Goal: Task Accomplishment & Management: Complete application form

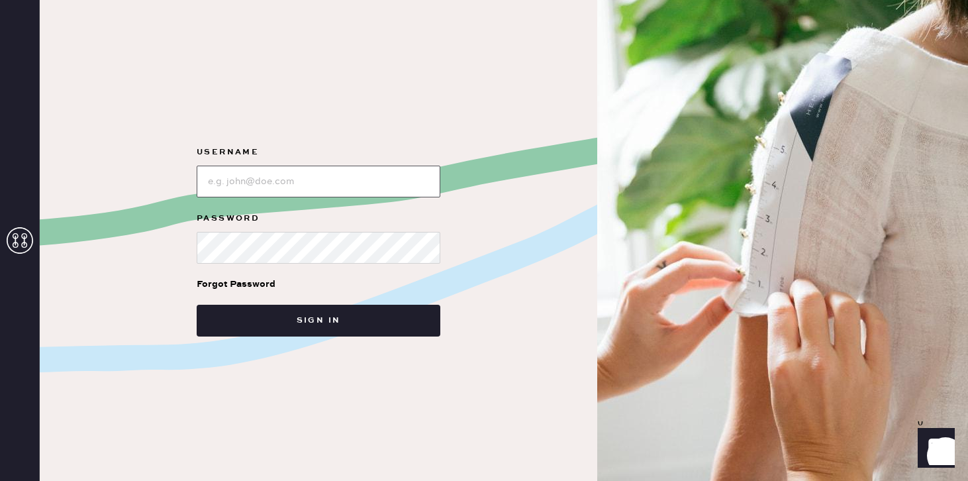
click at [270, 185] on input "loginName" at bounding box center [319, 182] width 244 height 32
type input "reformationsoho"
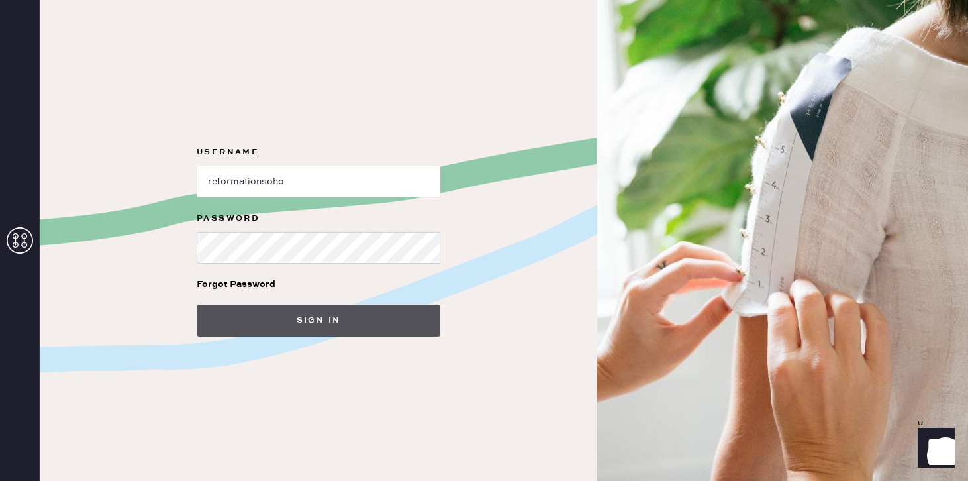
click at [321, 314] on button "Sign in" at bounding box center [319, 321] width 244 height 32
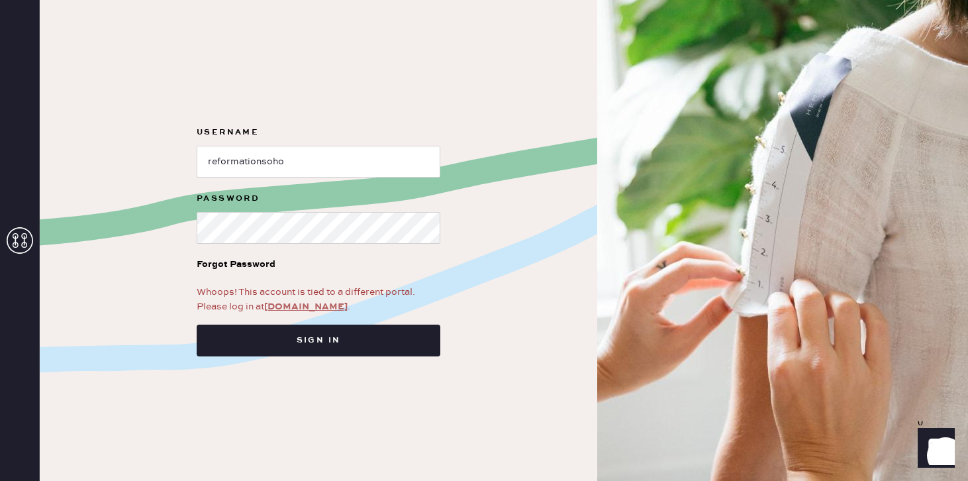
click at [286, 305] on link "[DOMAIN_NAME]" at bounding box center [305, 307] width 83 height 12
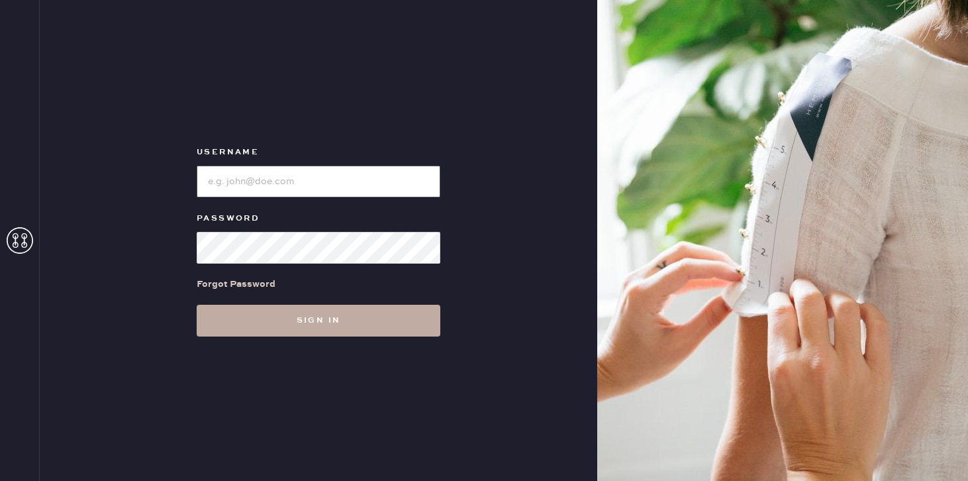
type input "reformationsoho"
click at [258, 320] on button "Sign in" at bounding box center [319, 321] width 244 height 32
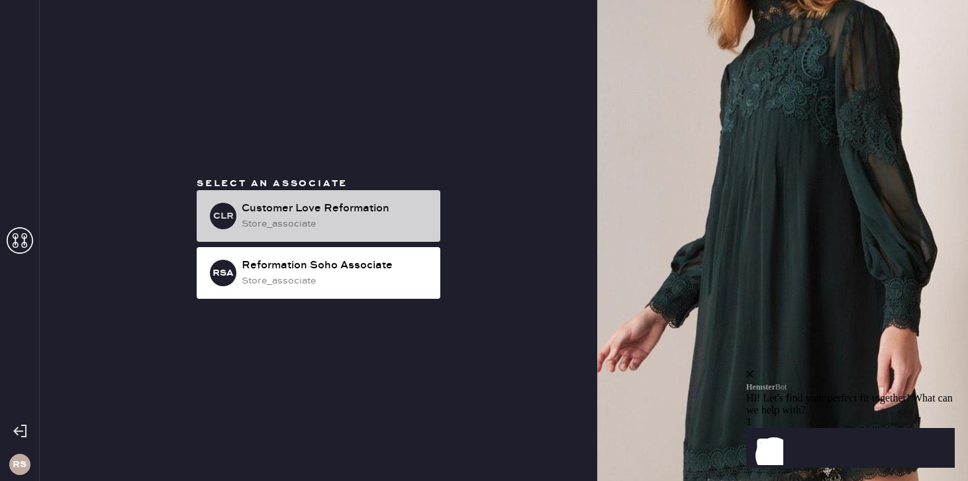
click at [345, 221] on div "store_associate" at bounding box center [336, 224] width 188 height 15
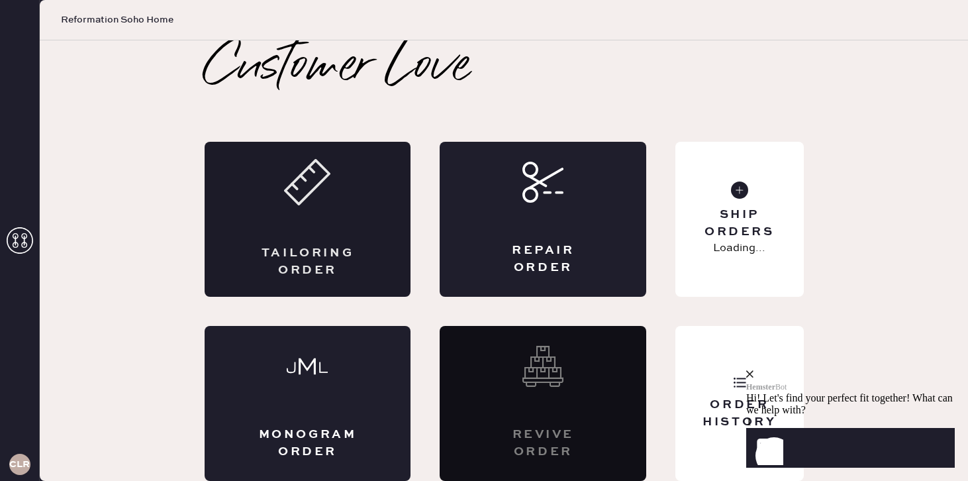
click at [296, 222] on div "Tailoring Order" at bounding box center [308, 219] width 207 height 155
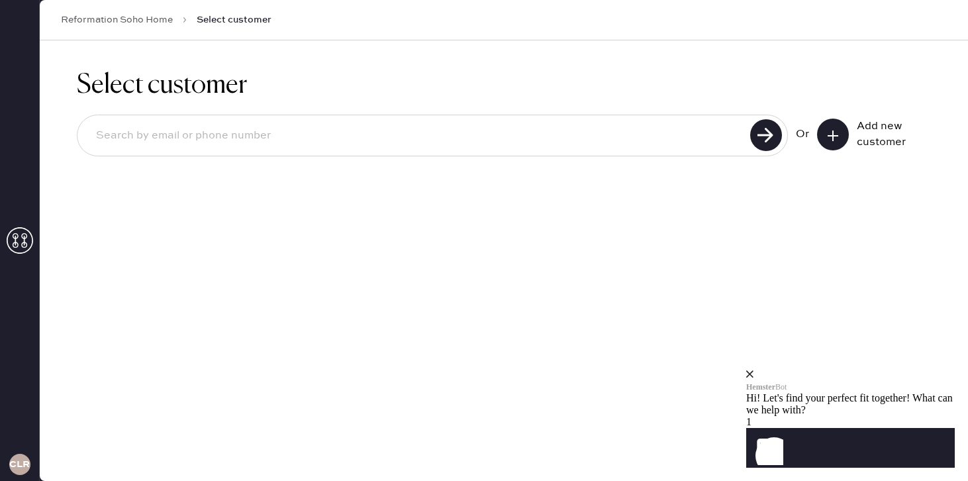
click at [880, 146] on div "Add new customer" at bounding box center [890, 135] width 66 height 32
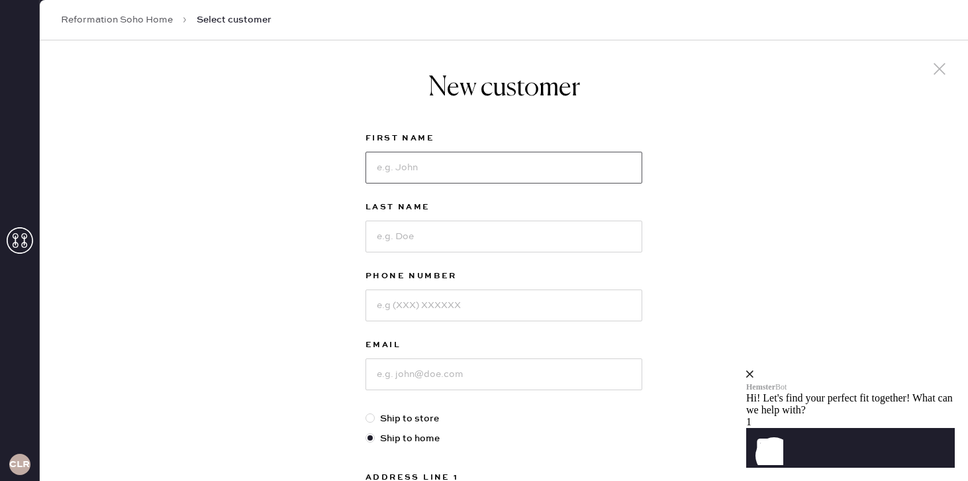
click at [556, 176] on input at bounding box center [504, 168] width 277 height 32
type input "Jacqueline"
type input "Ennis"
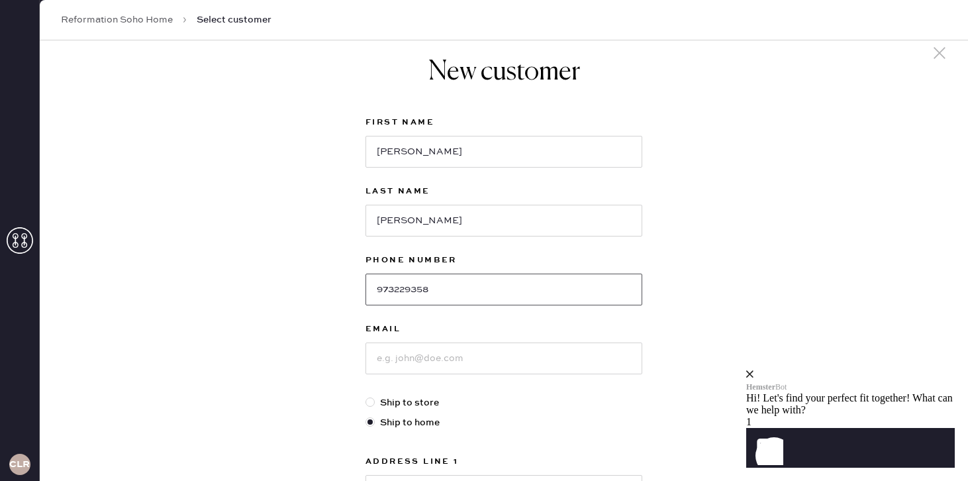
click at [425, 289] on input "973229358" at bounding box center [504, 290] width 277 height 32
type input "9732293528"
click at [441, 150] on input "Jacqueline" at bounding box center [504, 152] width 277 height 32
drag, startPoint x: 375, startPoint y: 152, endPoint x: 432, endPoint y: 156, distance: 57.1
click at [432, 156] on input "Jacqueline" at bounding box center [504, 152] width 277 height 32
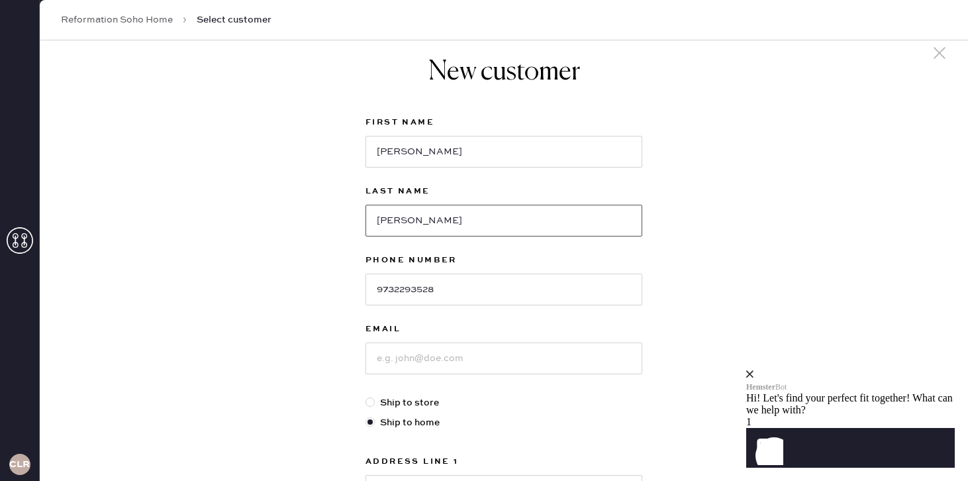
click at [410, 223] on input "Ennis" at bounding box center [504, 221] width 277 height 32
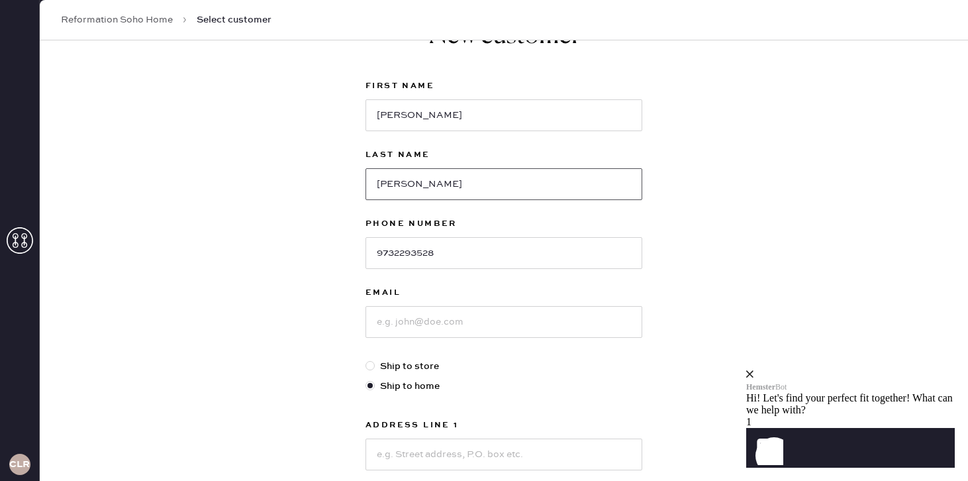
scroll to position [56, 0]
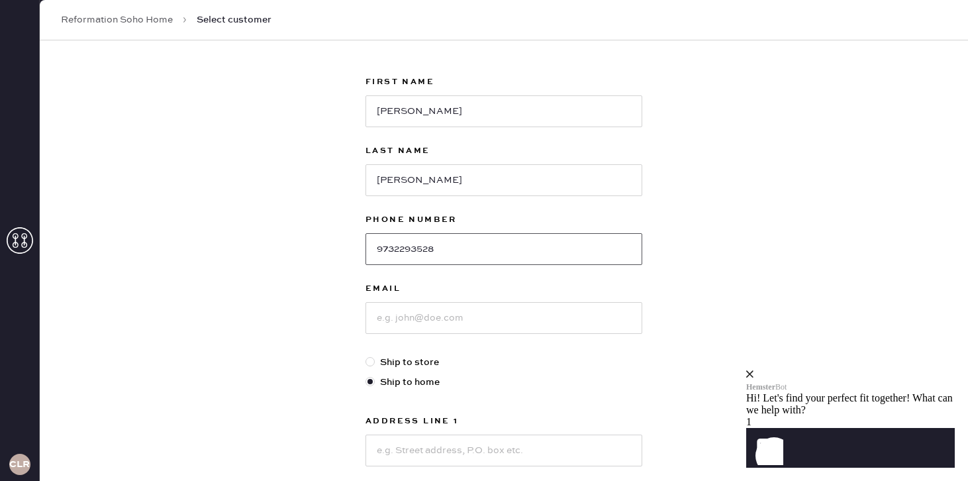
click at [413, 250] on input "9732293528" at bounding box center [504, 249] width 277 height 32
drag, startPoint x: 376, startPoint y: 249, endPoint x: 444, endPoint y: 248, distance: 68.9
click at [444, 248] on input "9732293528" at bounding box center [504, 249] width 277 height 32
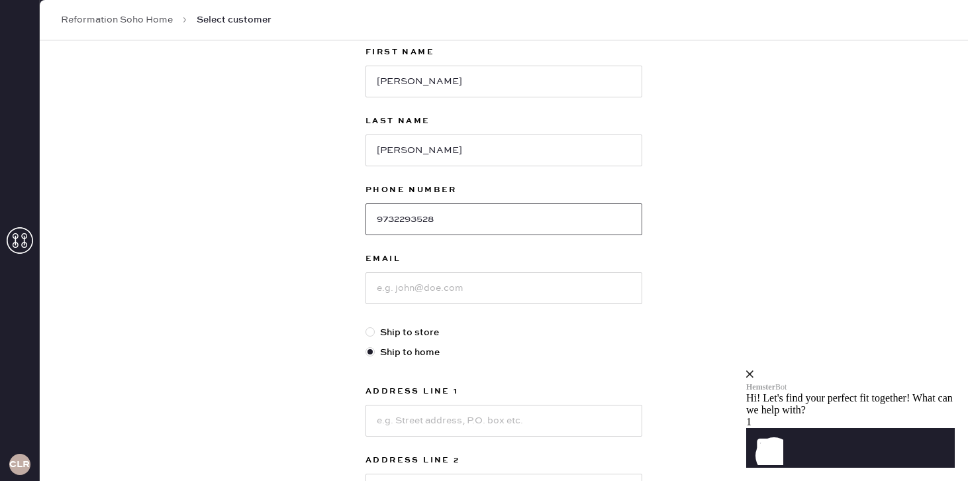
scroll to position [109, 0]
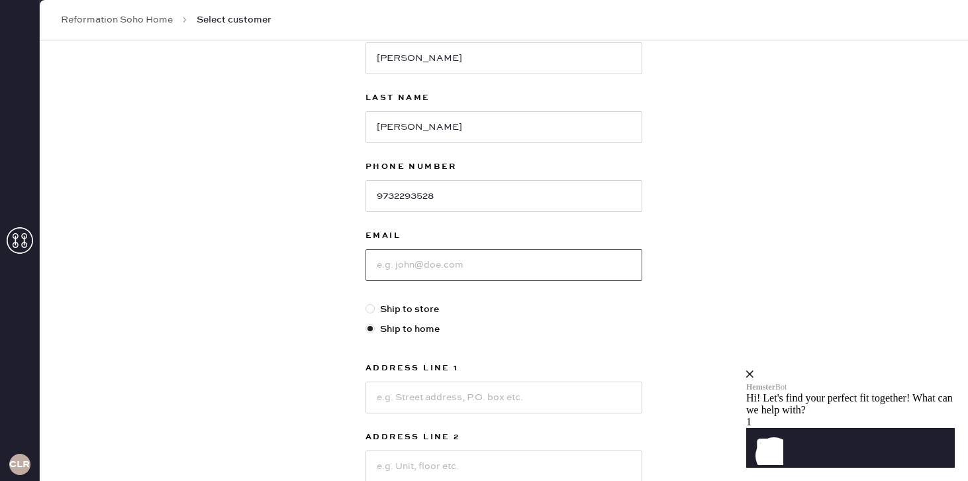
click at [426, 269] on input at bounding box center [504, 265] width 277 height 32
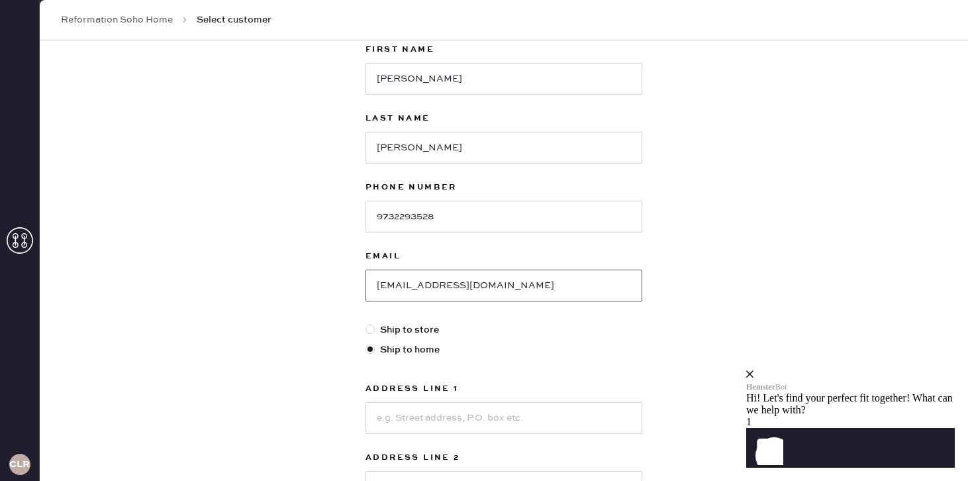
scroll to position [75, 0]
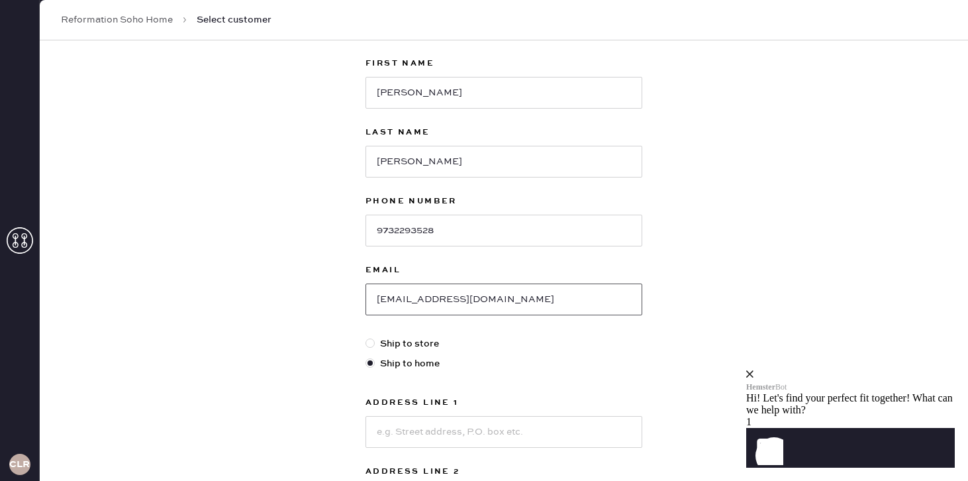
type input "jqennis1@gmail.com"
click at [439, 102] on input "Jacqueline" at bounding box center [504, 93] width 277 height 32
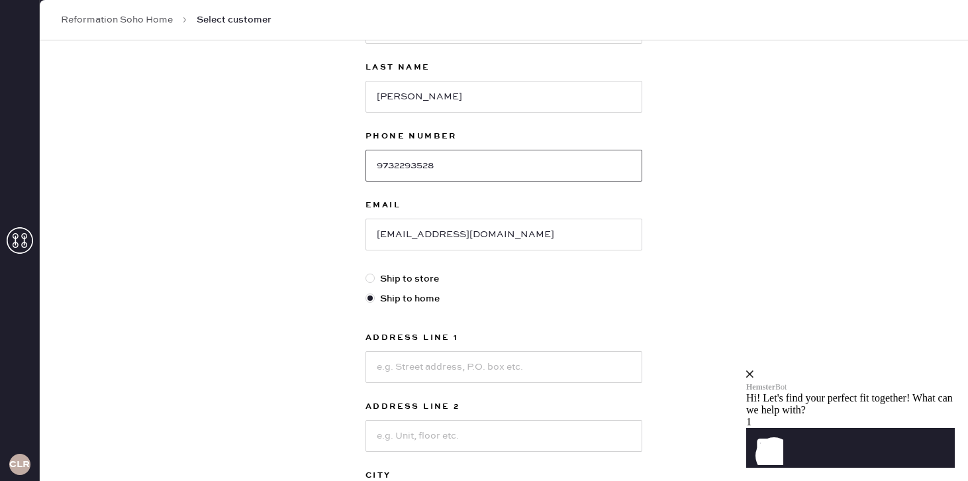
scroll to position [145, 0]
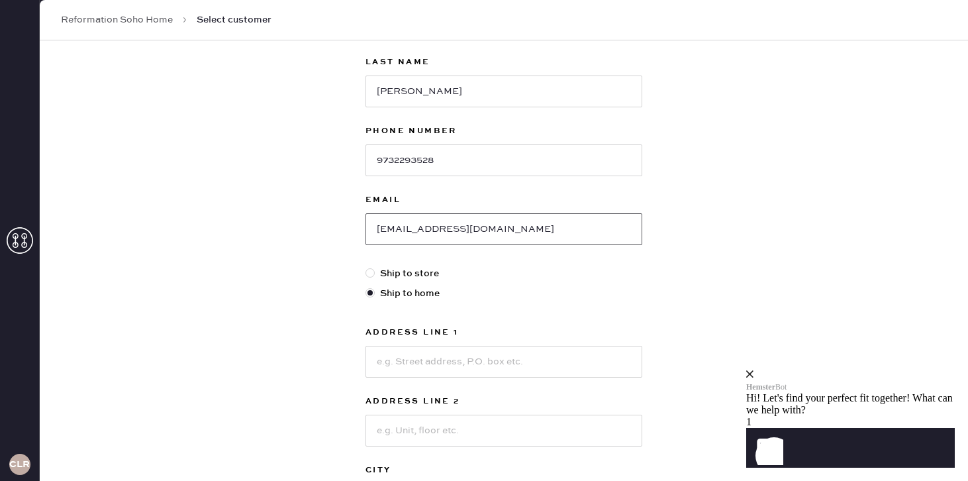
drag, startPoint x: 374, startPoint y: 229, endPoint x: 415, endPoint y: 230, distance: 41.1
click at [415, 230] on input "jqennis1@gmail.com" at bounding box center [504, 229] width 277 height 32
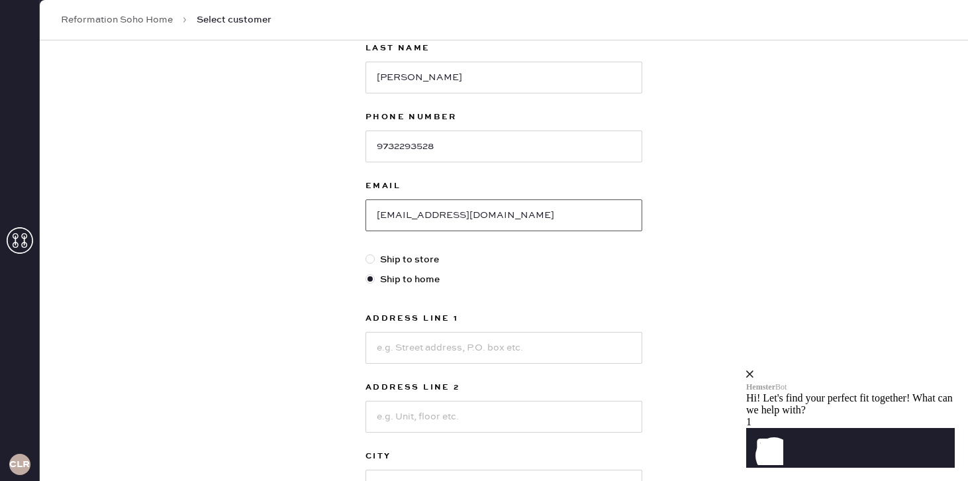
scroll to position [162, 0]
click at [428, 215] on input "jqennis1@gmail.com" at bounding box center [504, 213] width 277 height 32
drag, startPoint x: 414, startPoint y: 213, endPoint x: 474, endPoint y: 214, distance: 60.3
click at [474, 214] on input "jqennis1@gmail.com" at bounding box center [504, 213] width 277 height 32
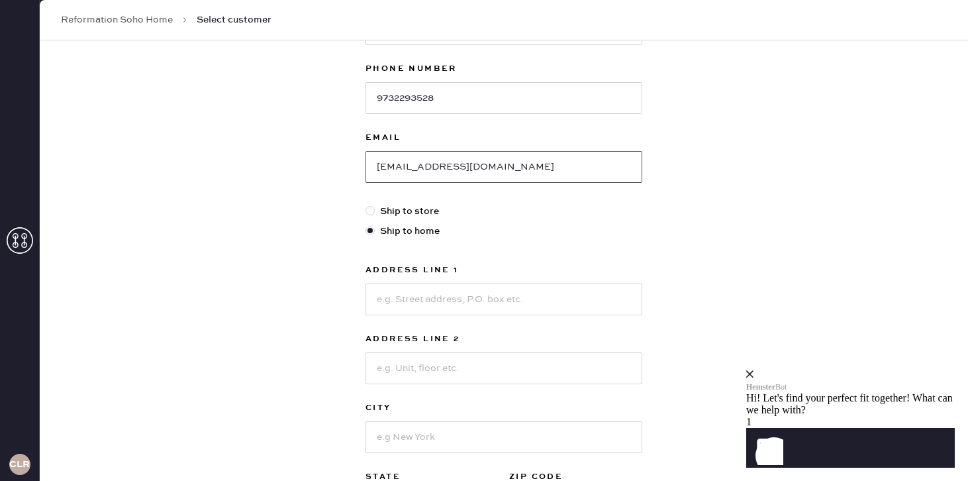
scroll to position [233, 0]
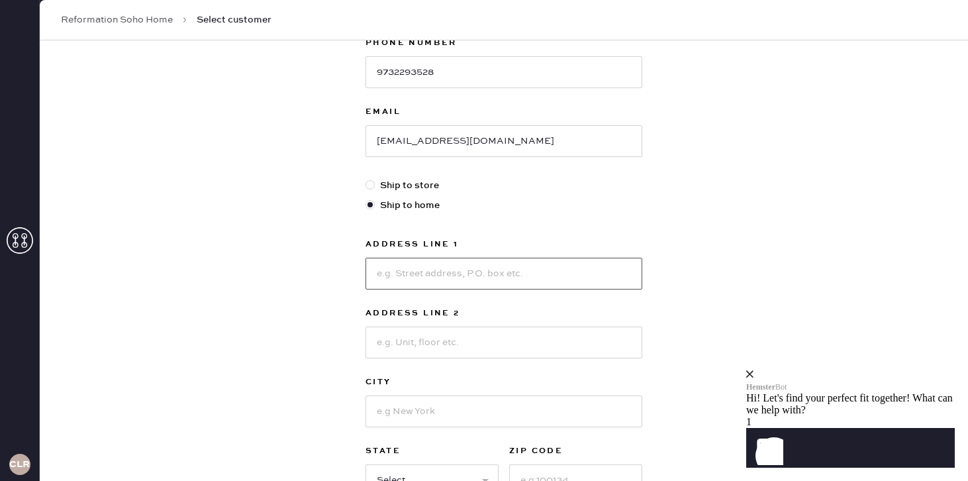
click at [420, 271] on input at bounding box center [504, 274] width 277 height 32
type input "176 W Houston"
click at [437, 351] on input at bounding box center [504, 343] width 277 height 32
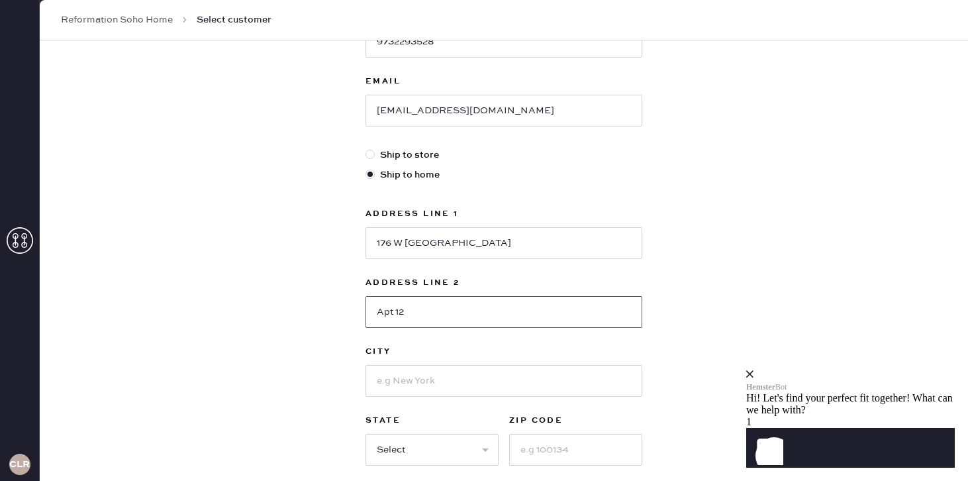
type input "Apt 12"
click at [425, 386] on input at bounding box center [504, 381] width 277 height 32
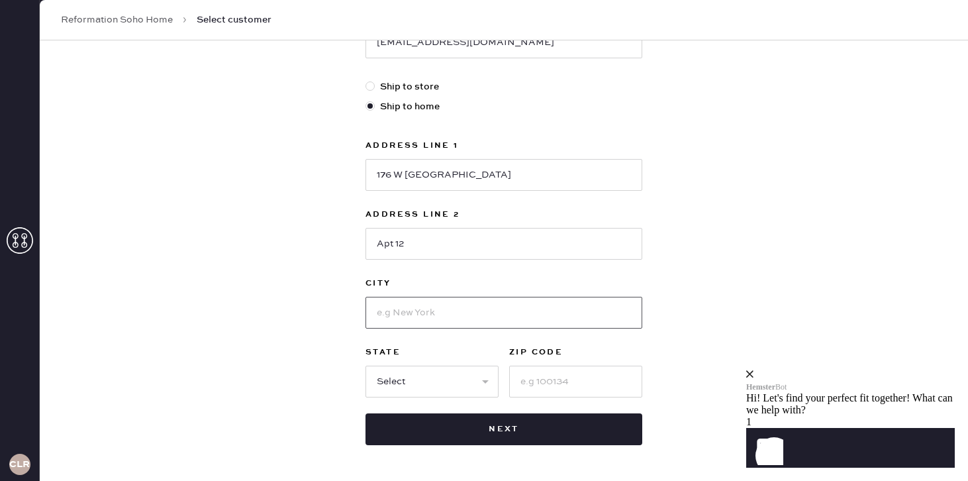
scroll to position [333, 0]
type input "New York"
click at [423, 378] on select "Select AK AL AR AZ CA CO CT DC DE FL GA HI IA ID IL IN KS KY LA MA MD ME MI MN …" at bounding box center [432, 381] width 133 height 32
select select "NY"
click at [366, 365] on select "Select AK AL AR AZ CA CO CT DC DE FL GA HI IA ID IL IN KS KY LA MA MD ME MI MN …" at bounding box center [432, 381] width 133 height 32
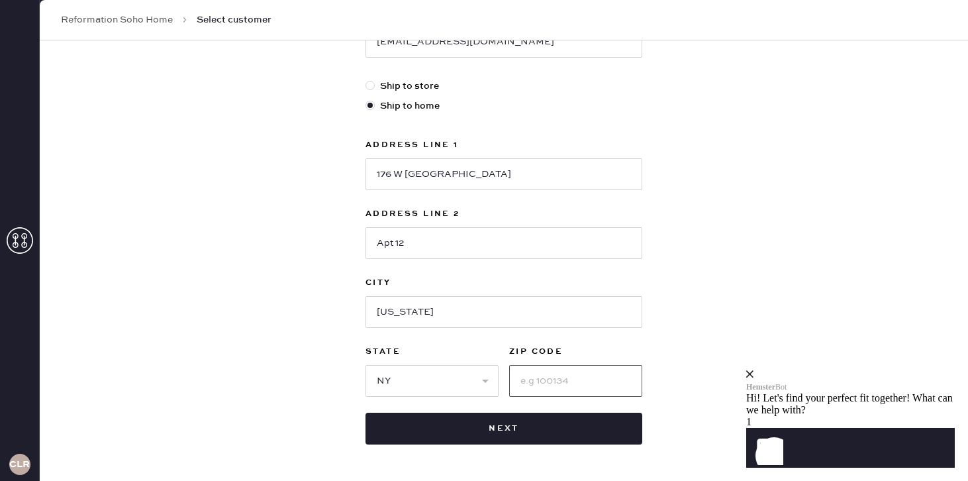
click at [529, 382] on input at bounding box center [575, 381] width 133 height 32
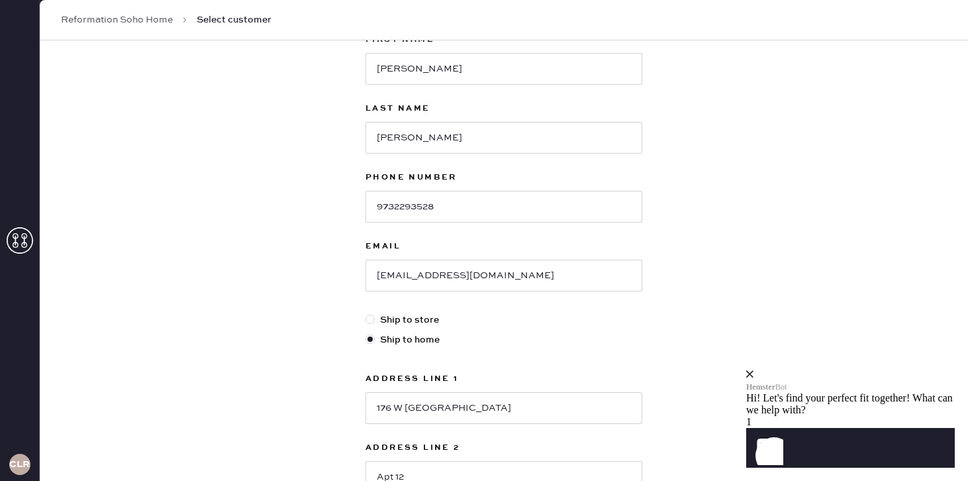
scroll to position [0, 0]
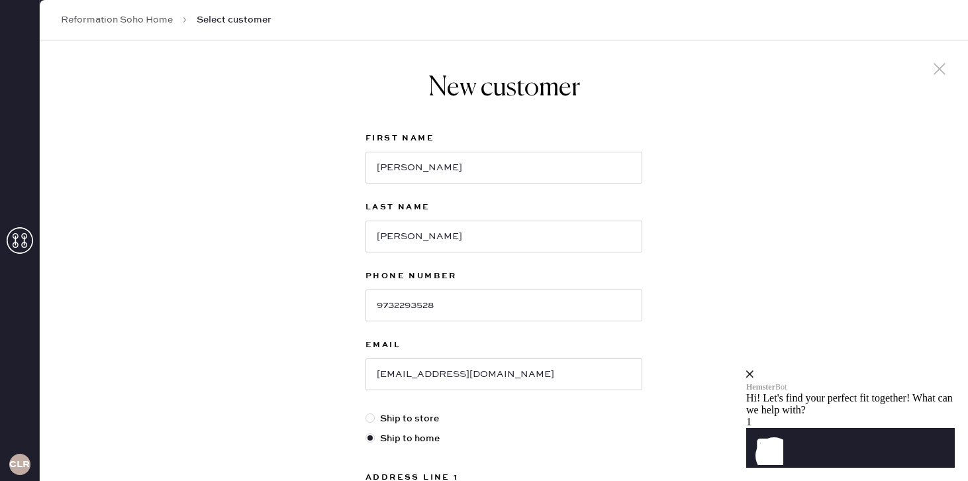
type input "10014"
click at [429, 163] on input "Jacqueline" at bounding box center [504, 168] width 277 height 32
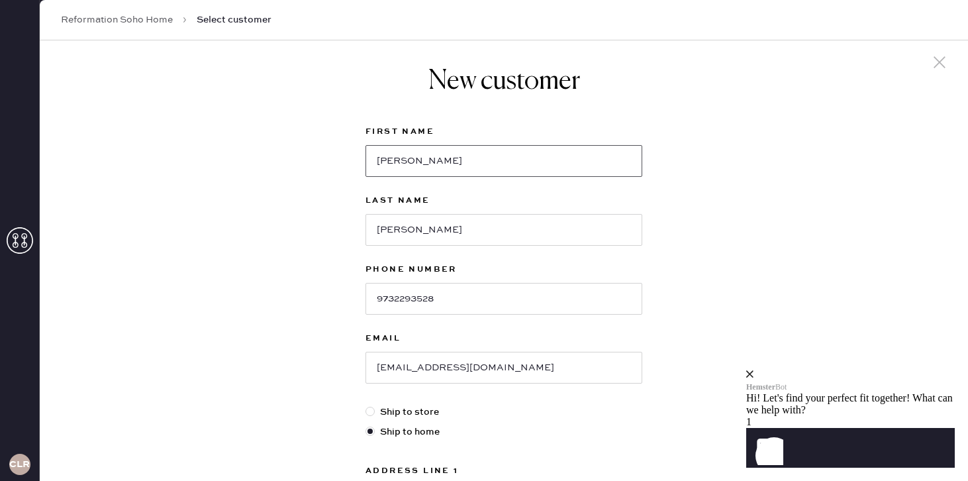
click at [387, 159] on input "Jacqueline" at bounding box center [504, 161] width 277 height 32
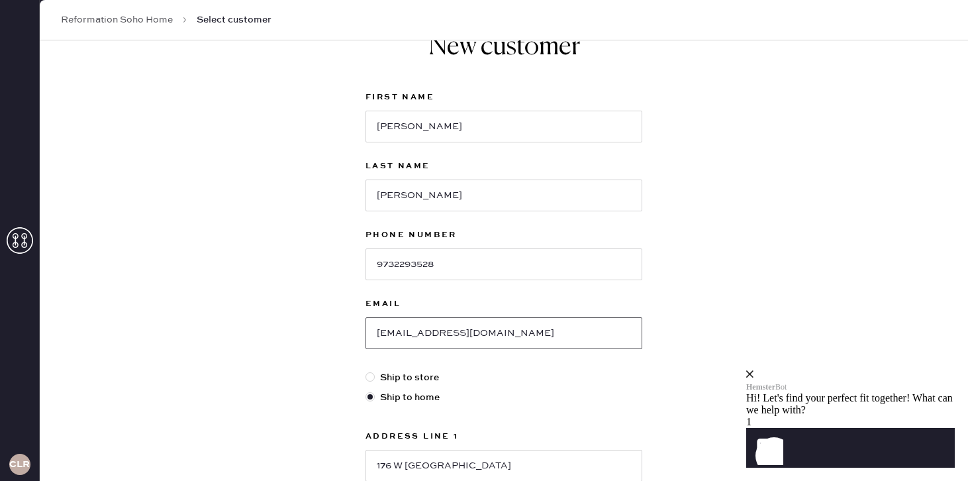
drag, startPoint x: 374, startPoint y: 335, endPoint x: 484, endPoint y: 333, distance: 110.7
click at [484, 333] on input "jqennis1@gmail.com" at bounding box center [504, 333] width 277 height 32
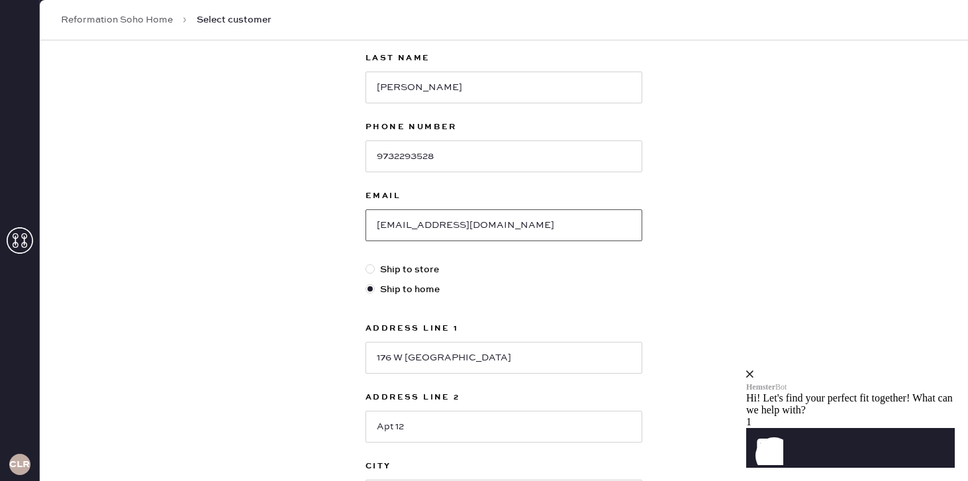
scroll to position [152, 0]
click at [407, 354] on input "176 W Houston" at bounding box center [504, 355] width 277 height 32
click at [464, 231] on input "jqennis1@gmail.com" at bounding box center [504, 223] width 277 height 32
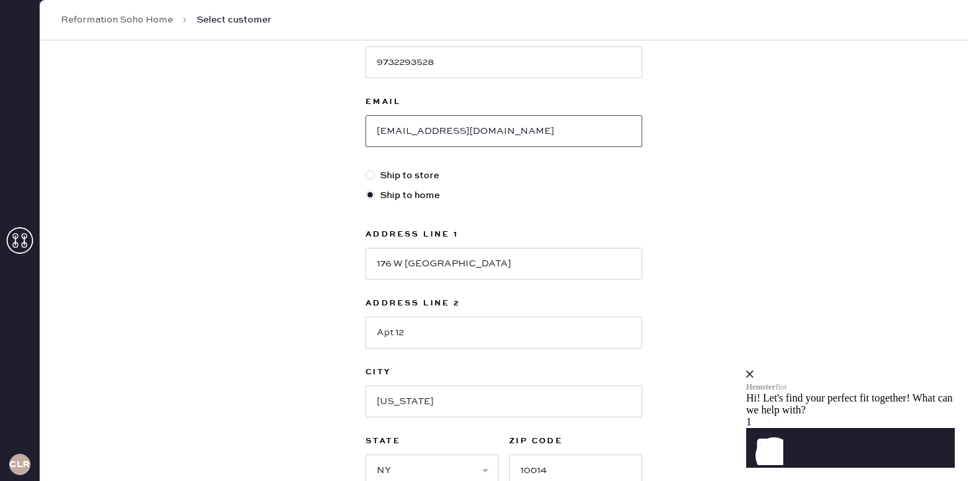
scroll to position [246, 0]
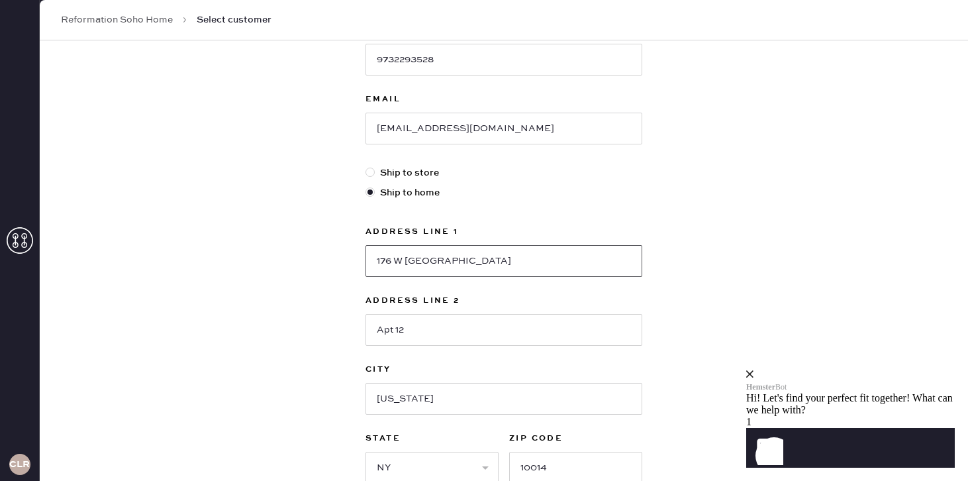
click at [420, 260] on input "176 W Houston" at bounding box center [504, 261] width 277 height 32
drag, startPoint x: 374, startPoint y: 260, endPoint x: 472, endPoint y: 260, distance: 98.0
click at [472, 260] on input "176 W Houston" at bounding box center [504, 261] width 277 height 32
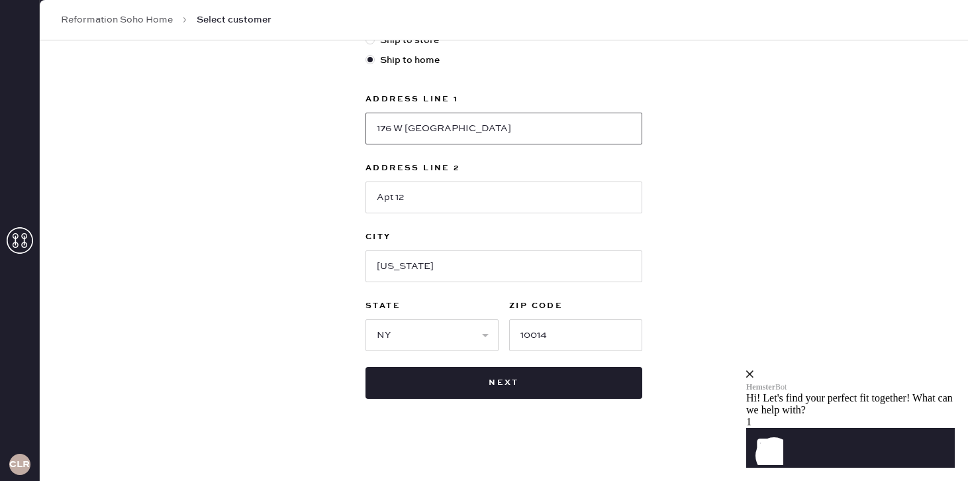
scroll to position [381, 0]
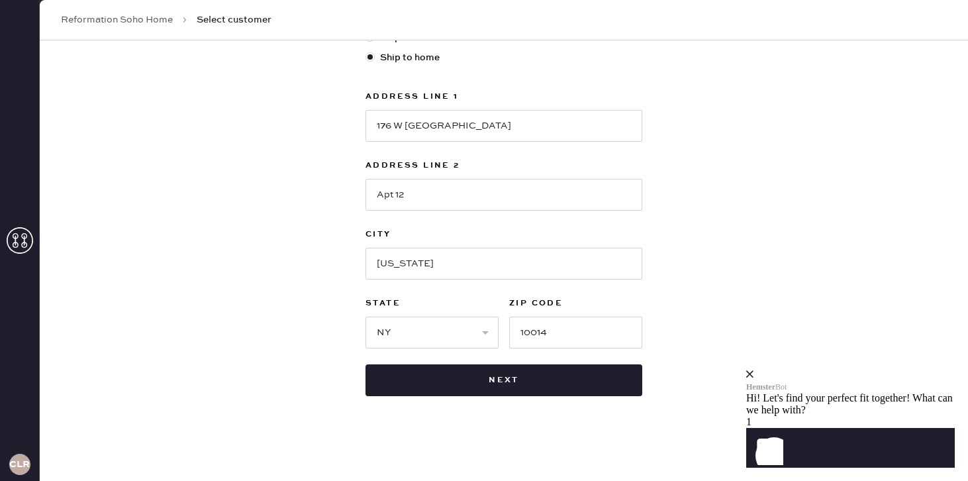
click at [427, 221] on div "Address Line 1 176 W Houston Address Line 2 Apt 12 City New York State Select A…" at bounding box center [504, 219] width 277 height 260
click at [427, 186] on input "Apt 12" at bounding box center [504, 195] width 277 height 32
click at [430, 264] on input "New York" at bounding box center [504, 264] width 277 height 32
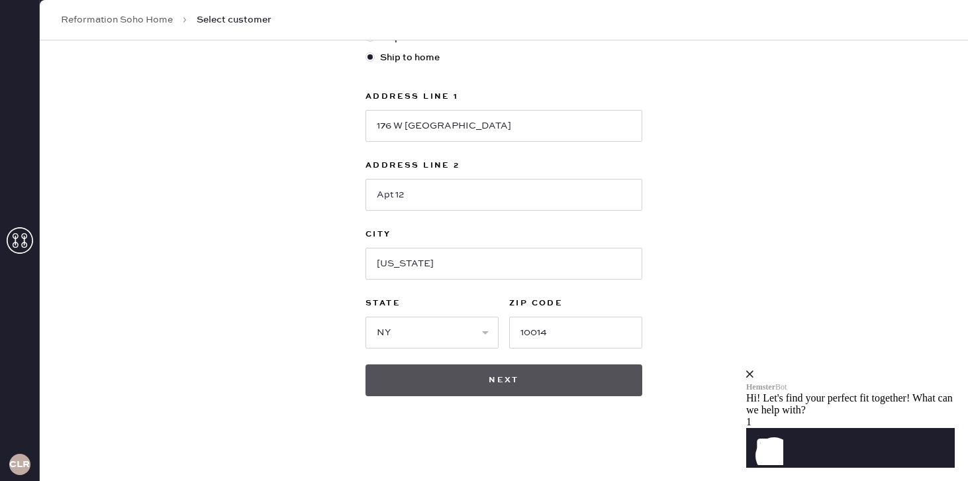
click at [459, 380] on button "Next" at bounding box center [504, 380] width 277 height 32
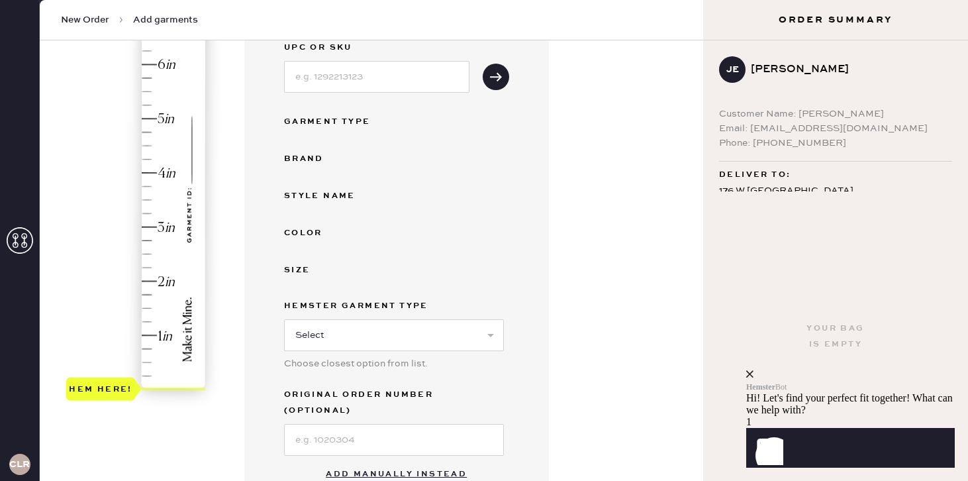
scroll to position [195, 0]
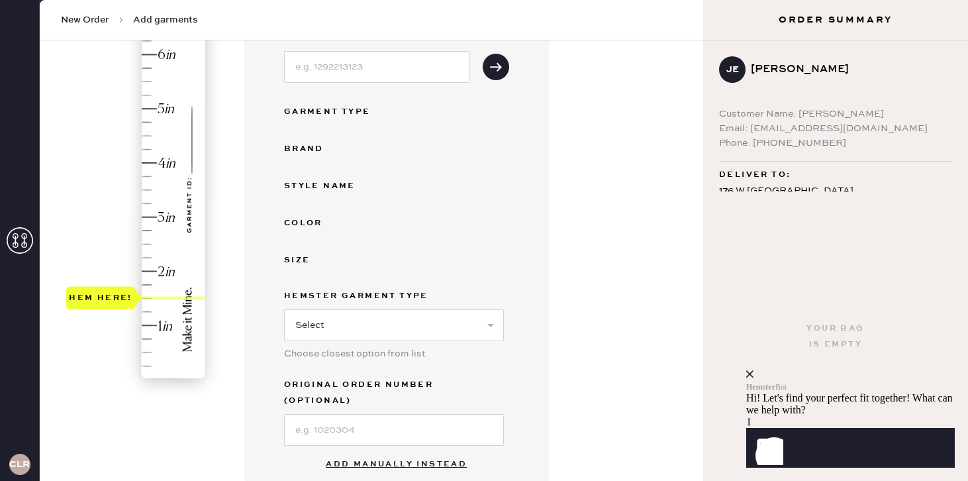
drag, startPoint x: 160, startPoint y: 378, endPoint x: 157, endPoint y: 299, distance: 79.6
click at [157, 299] on div at bounding box center [174, 297] width 64 height 3
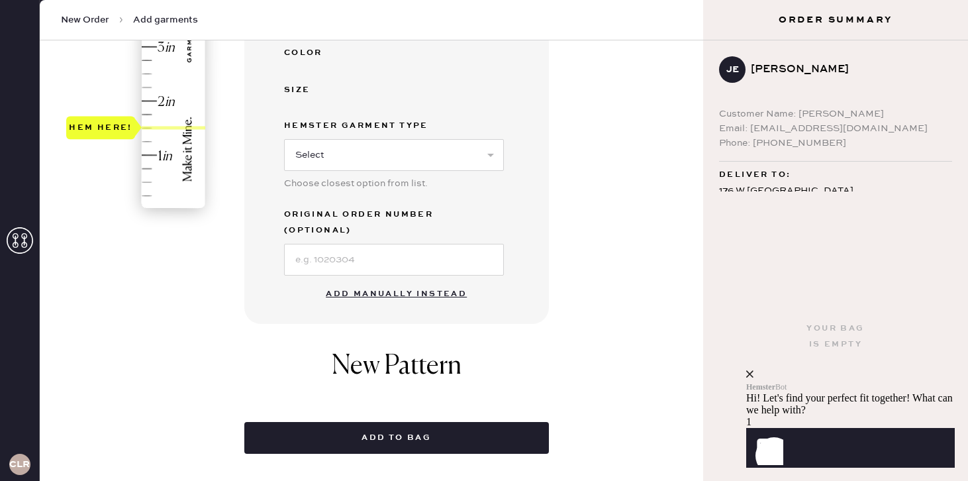
scroll to position [396, 0]
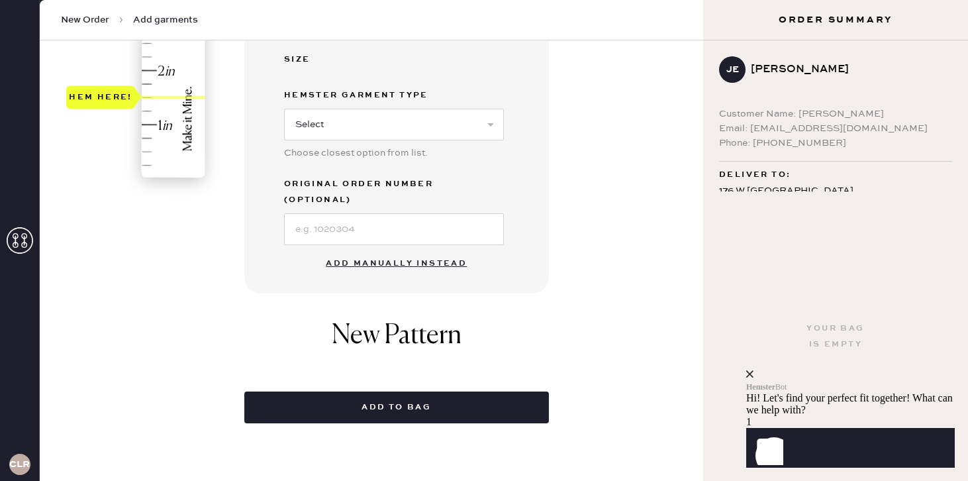
click at [403, 250] on button "Add manually instead" at bounding box center [396, 263] width 157 height 26
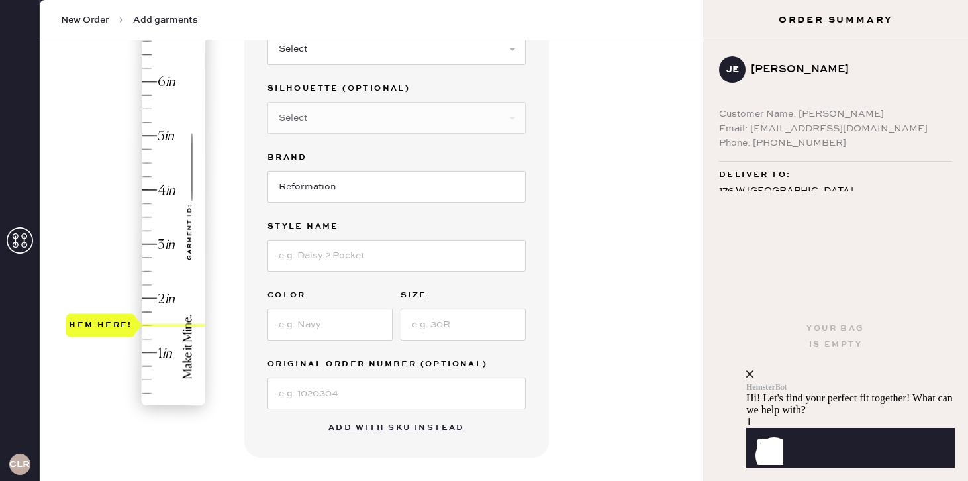
scroll to position [85, 0]
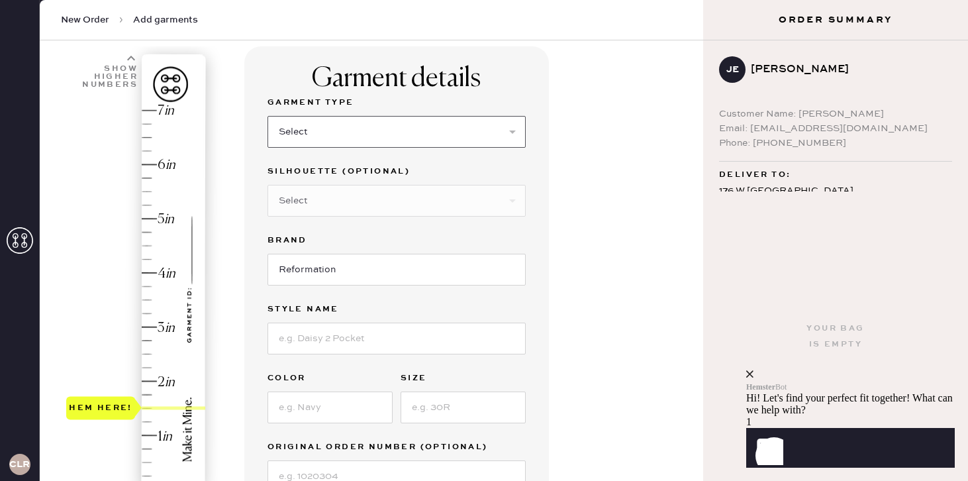
click at [325, 137] on select "Select Basic Skirt Jeans Leggings Pants Shorts Basic Sleeved Dress Basic Sleeve…" at bounding box center [397, 132] width 258 height 32
select select "2"
click at [268, 116] on select "Select Basic Skirt Jeans Leggings Pants Shorts Basic Sleeved Dress Basic Sleeve…" at bounding box center [397, 132] width 258 height 32
click at [331, 203] on select "Select Shorts Cropped Flare Boot Cut Straight Skinny Other" at bounding box center [397, 201] width 258 height 32
select select "7"
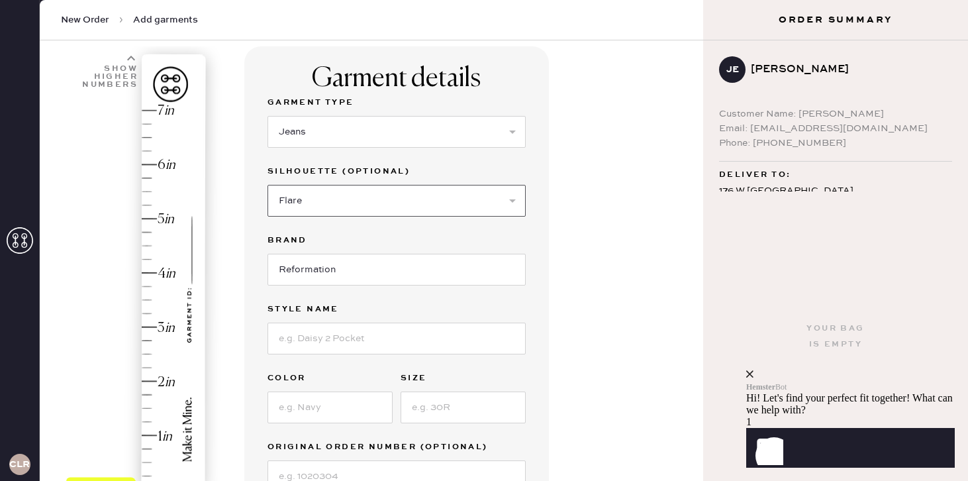
click at [268, 185] on select "Select Shorts Cropped Flare Boot Cut Straight Skinny Other" at bounding box center [397, 201] width 258 height 32
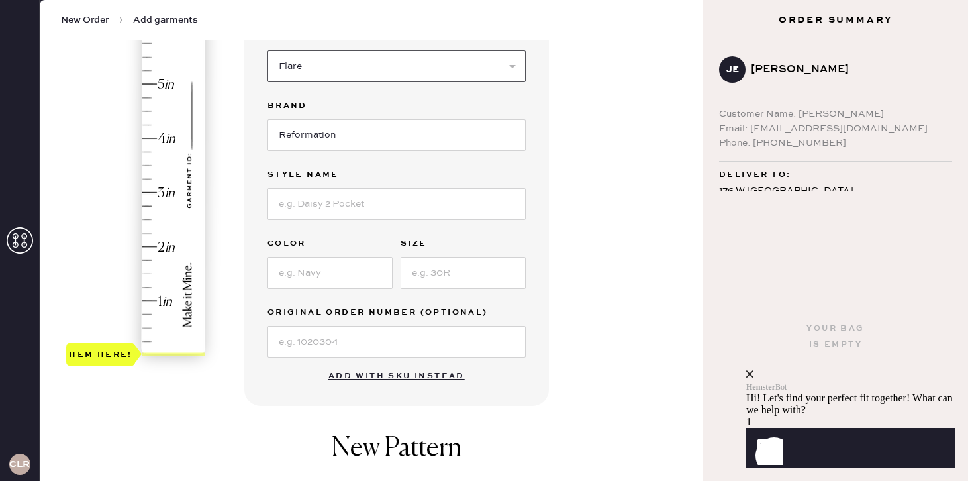
scroll to position [222, 0]
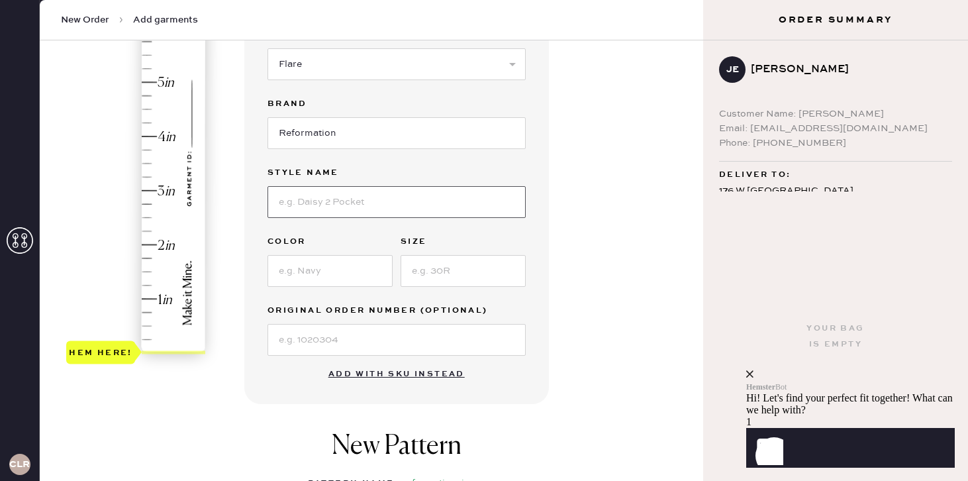
click at [329, 201] on input at bounding box center [397, 202] width 258 height 32
type input "cary"
click at [338, 274] on input at bounding box center [330, 271] width 125 height 32
type input "cleary"
click at [448, 266] on input at bounding box center [463, 271] width 125 height 32
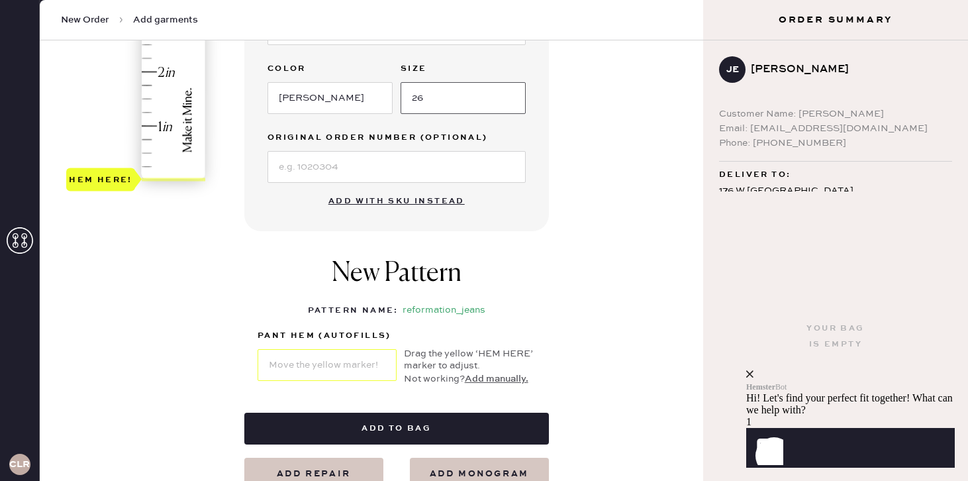
scroll to position [394, 0]
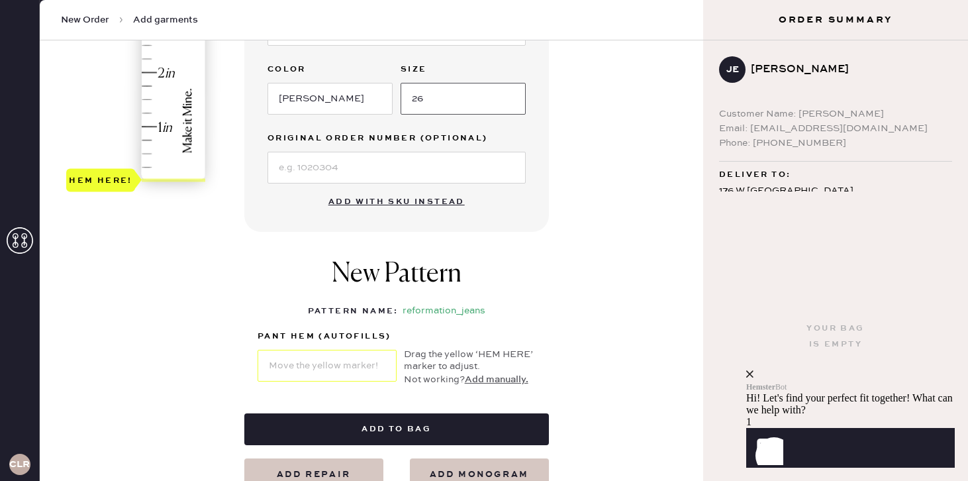
type input "26"
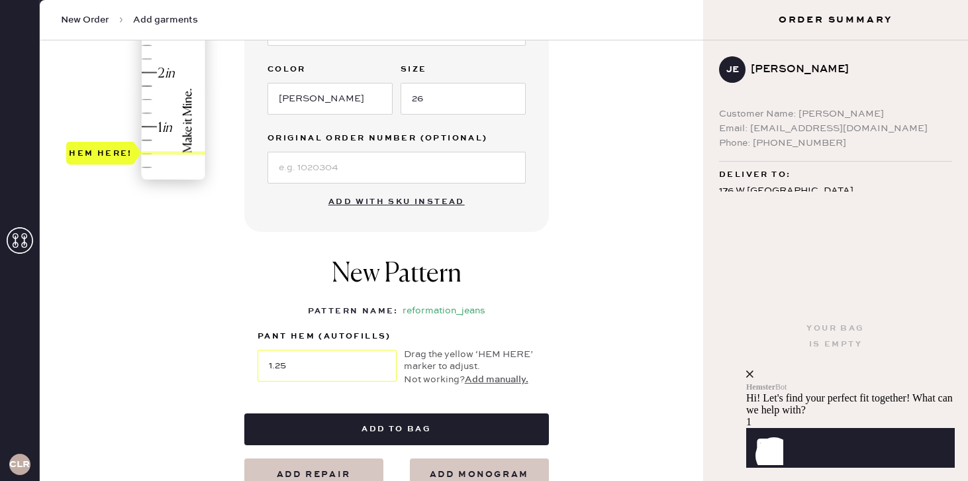
type input "1.5"
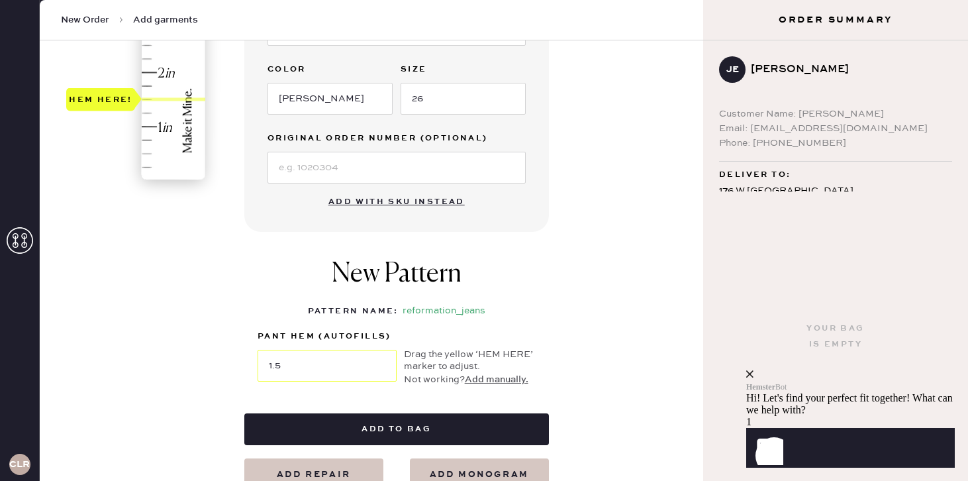
drag, startPoint x: 114, startPoint y: 174, endPoint x: 119, endPoint y: 96, distance: 77.7
click at [119, 96] on div "Hem here!" at bounding box center [101, 99] width 64 height 16
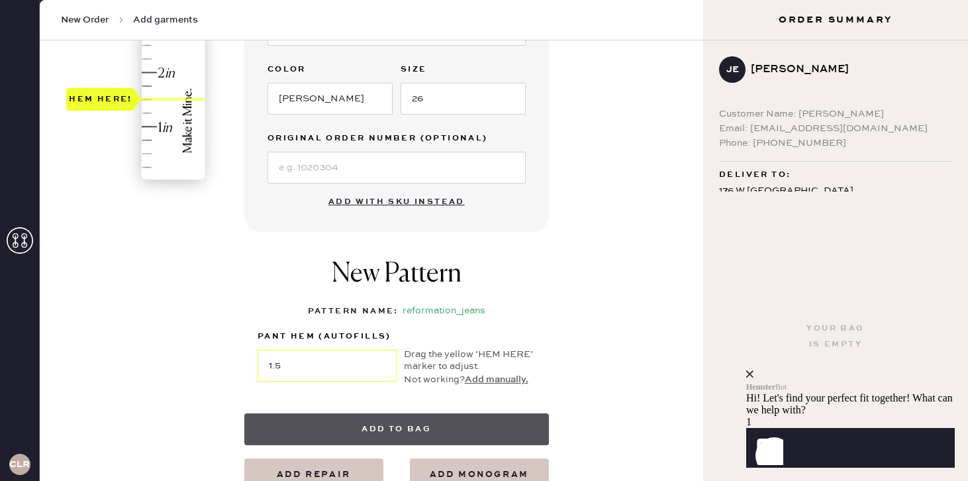
click at [350, 426] on button "Add to bag" at bounding box center [396, 429] width 305 height 32
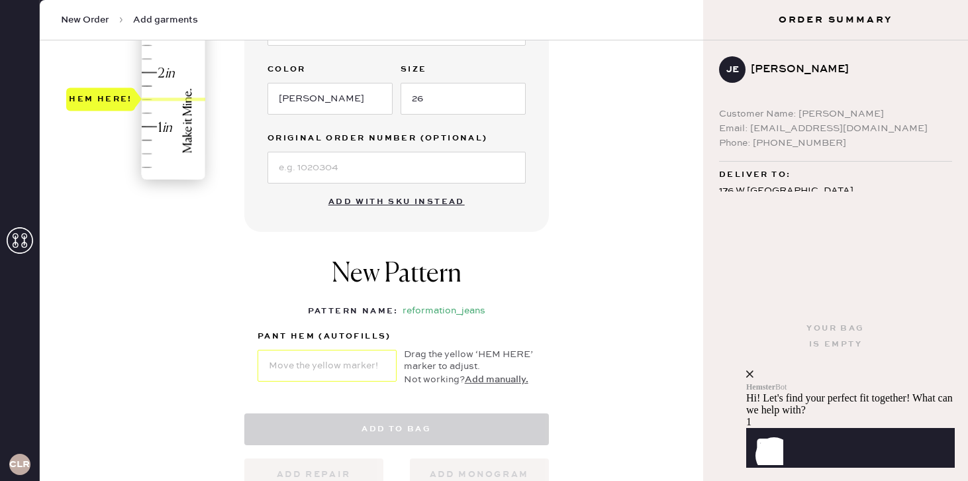
select select "2"
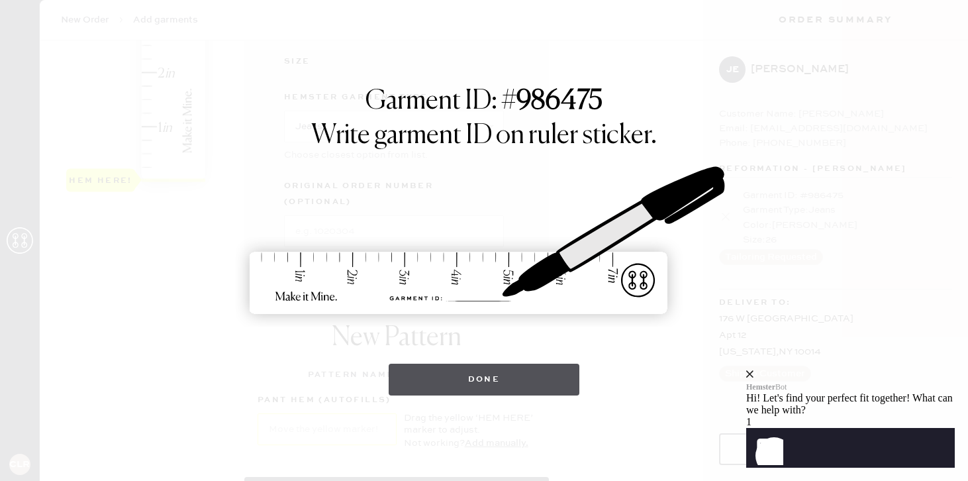
click at [511, 391] on button "Done" at bounding box center [484, 380] width 191 height 32
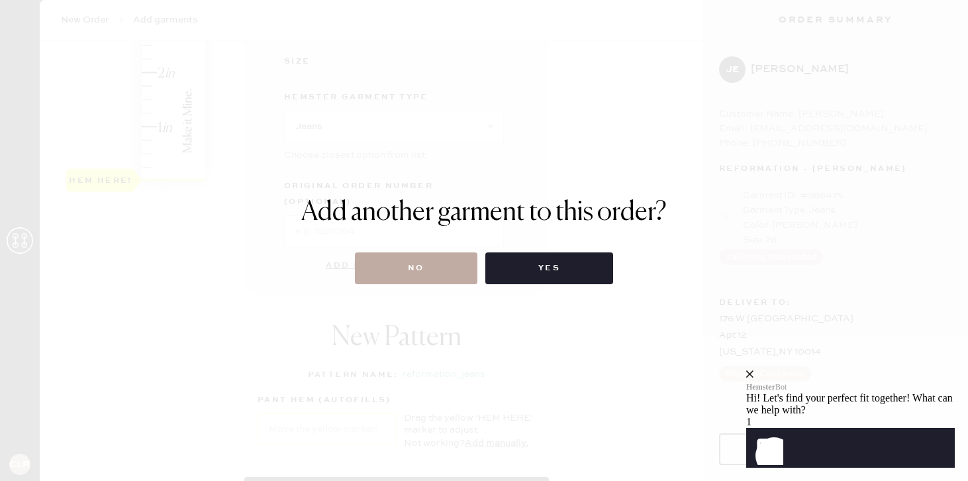
click at [431, 275] on button "No" at bounding box center [416, 268] width 123 height 32
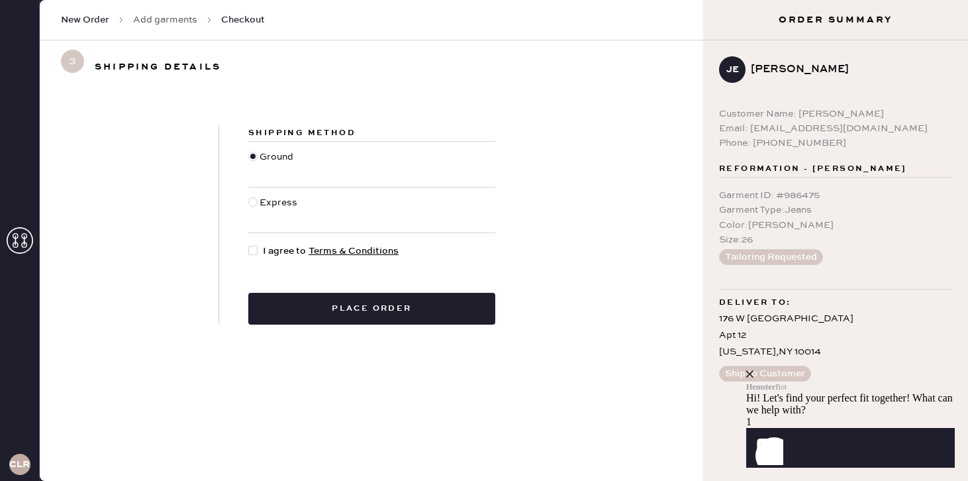
click at [256, 250] on div at bounding box center [252, 250] width 9 height 9
click at [249, 244] on input "I agree to Terms & Conditions" at bounding box center [248, 244] width 1 height 1
checkbox input "true"
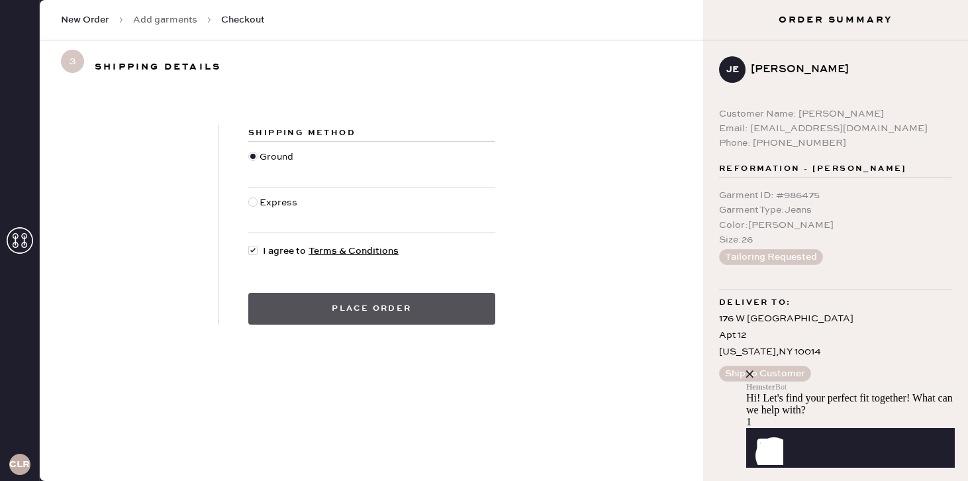
click at [300, 312] on button "Place order" at bounding box center [371, 309] width 247 height 32
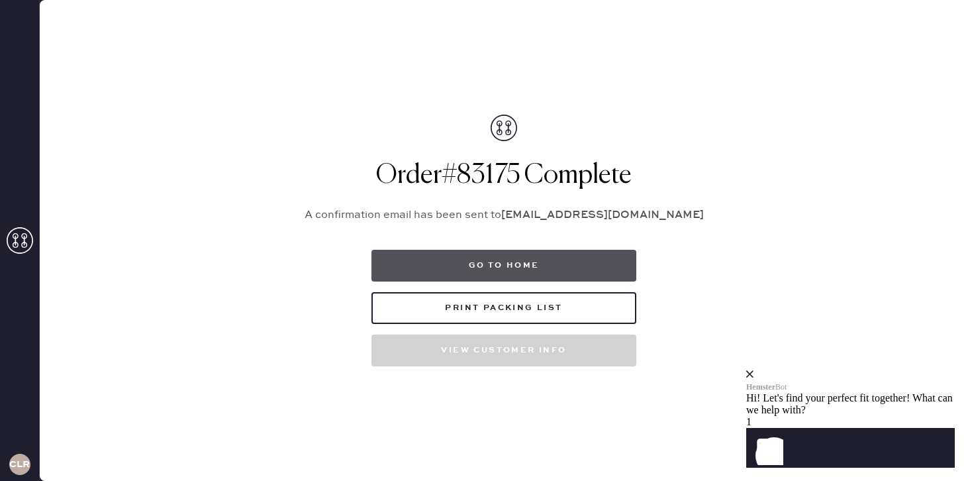
click at [490, 262] on button "Go to home" at bounding box center [504, 266] width 265 height 32
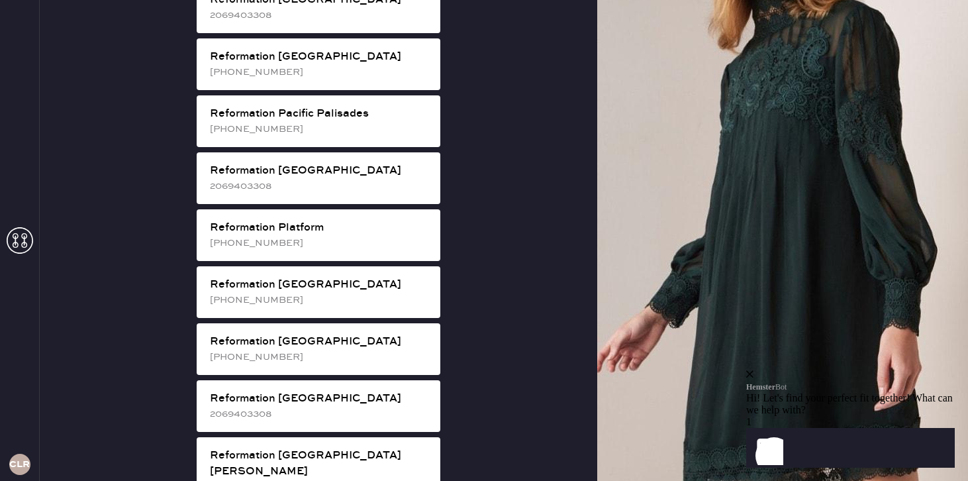
scroll to position [1804, 0]
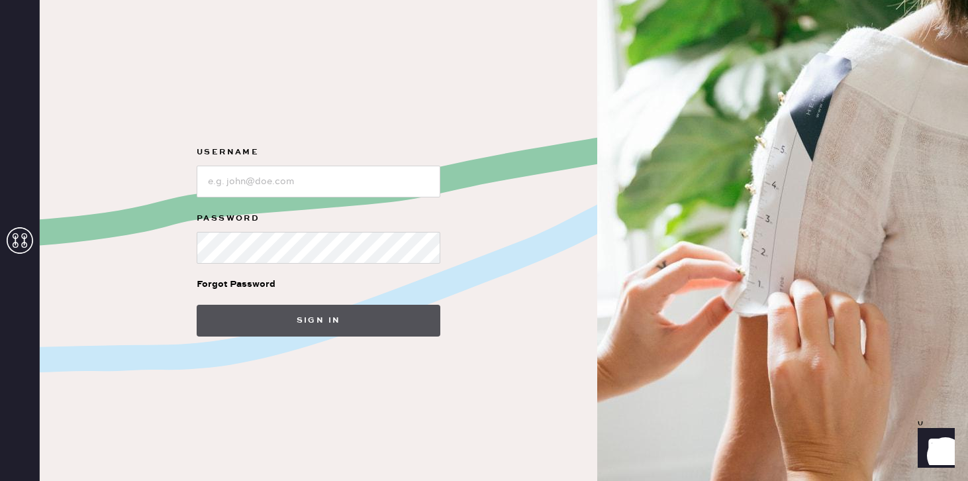
click at [293, 320] on button "Sign in" at bounding box center [319, 321] width 244 height 32
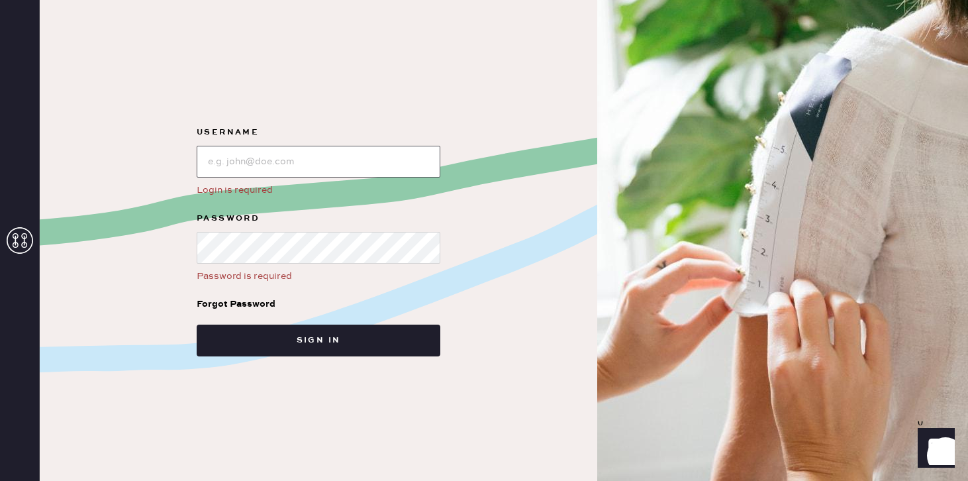
click at [272, 165] on input "loginName" at bounding box center [319, 162] width 244 height 32
type input "reformationsoho"
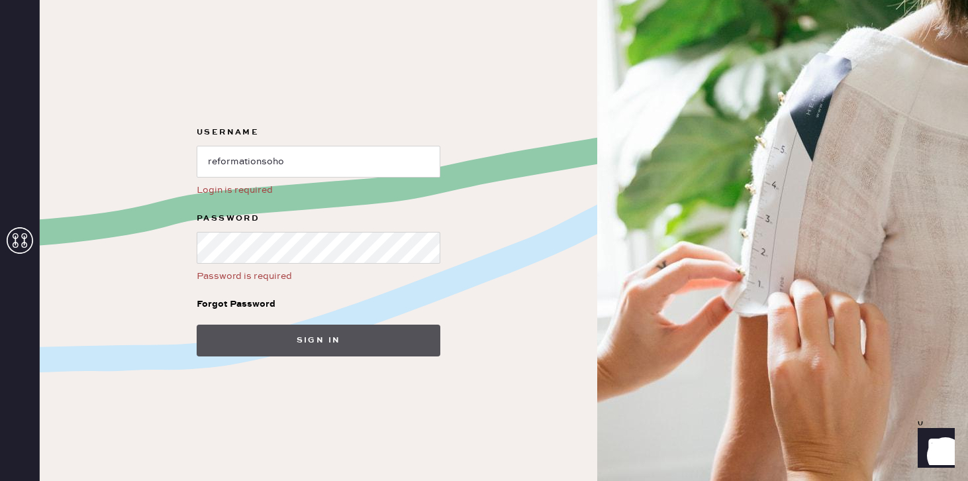
click at [312, 332] on button "Sign in" at bounding box center [319, 341] width 244 height 32
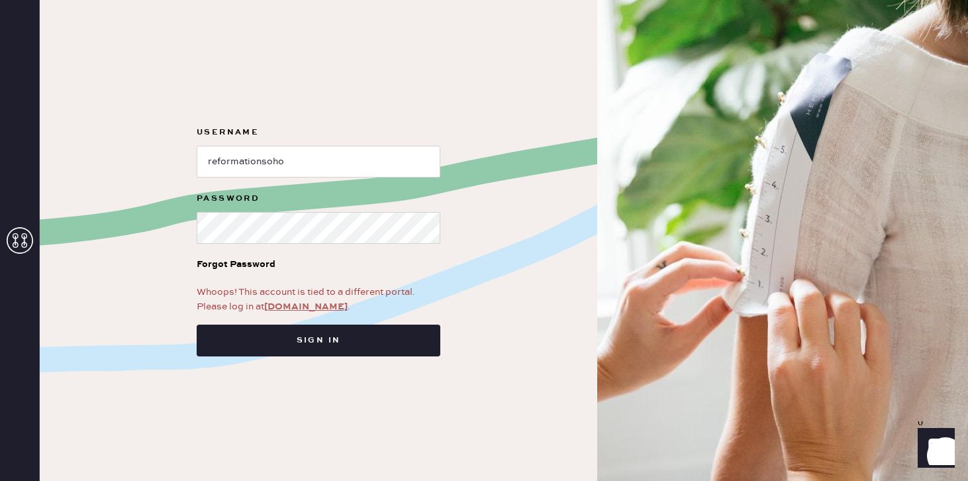
click at [325, 307] on link "[DOMAIN_NAME]" at bounding box center [305, 307] width 83 height 12
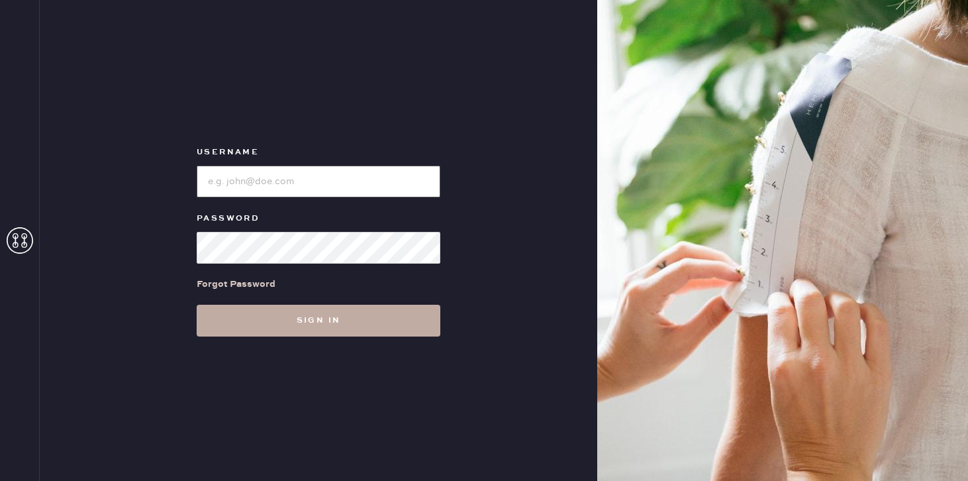
type input "reformationsoho"
click at [305, 317] on button "Sign in" at bounding box center [319, 321] width 244 height 32
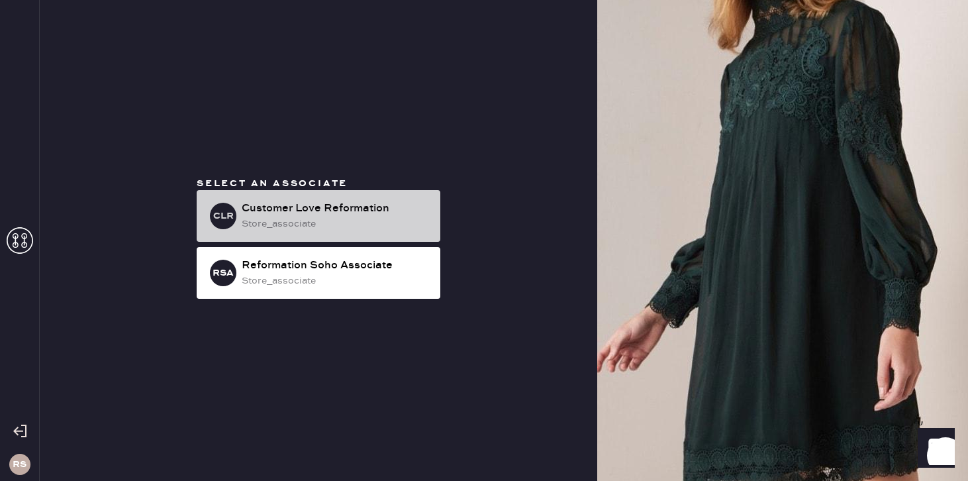
click at [322, 221] on div "store_associate" at bounding box center [336, 224] width 188 height 15
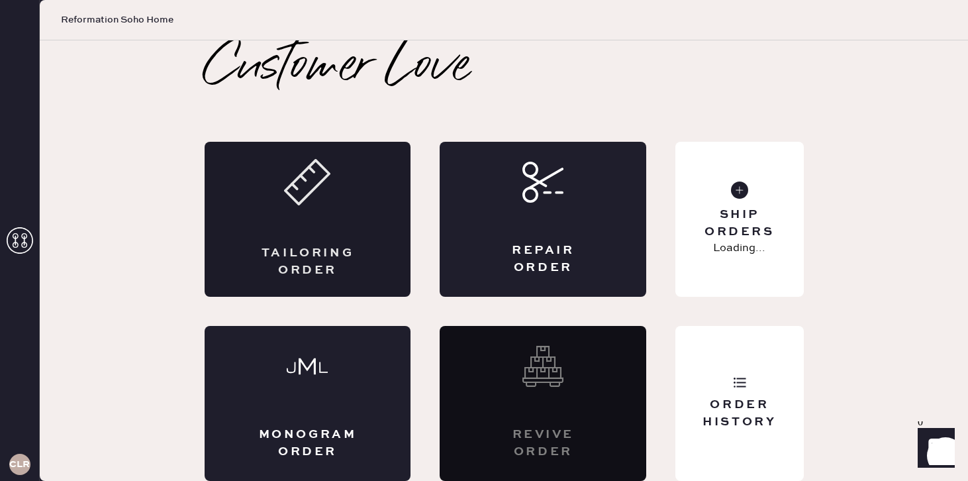
click at [324, 222] on div "Tailoring Order" at bounding box center [308, 219] width 207 height 155
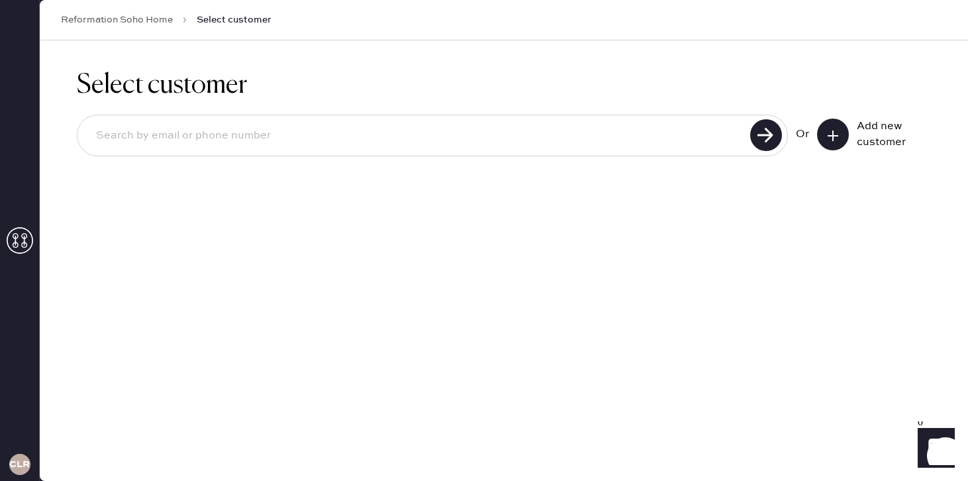
click at [656, 121] on input at bounding box center [415, 136] width 661 height 30
click at [518, 155] on div at bounding box center [432, 136] width 711 height 42
click at [499, 129] on input at bounding box center [415, 136] width 661 height 30
type input "manya.zhu@gmail.com"
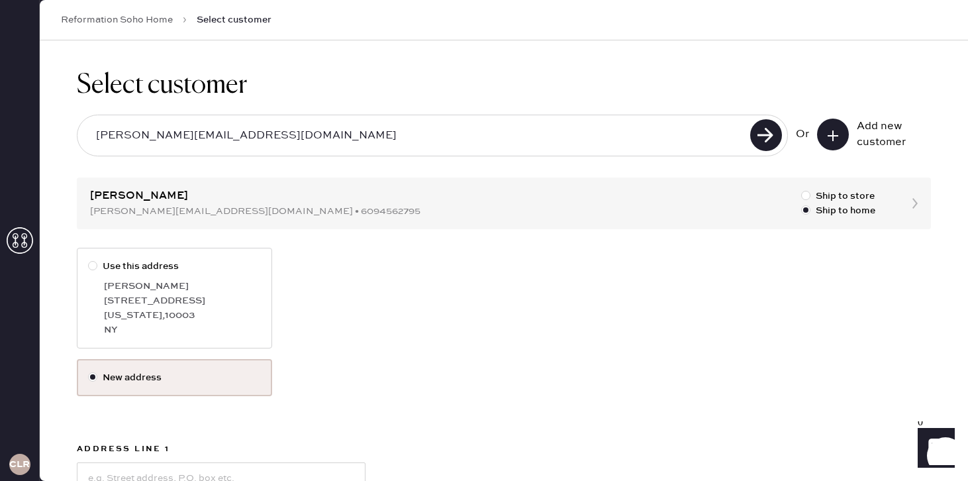
click at [92, 266] on div at bounding box center [92, 265] width 9 height 9
click at [89, 260] on input "Use this address" at bounding box center [88, 259] width 1 height 1
radio input "true"
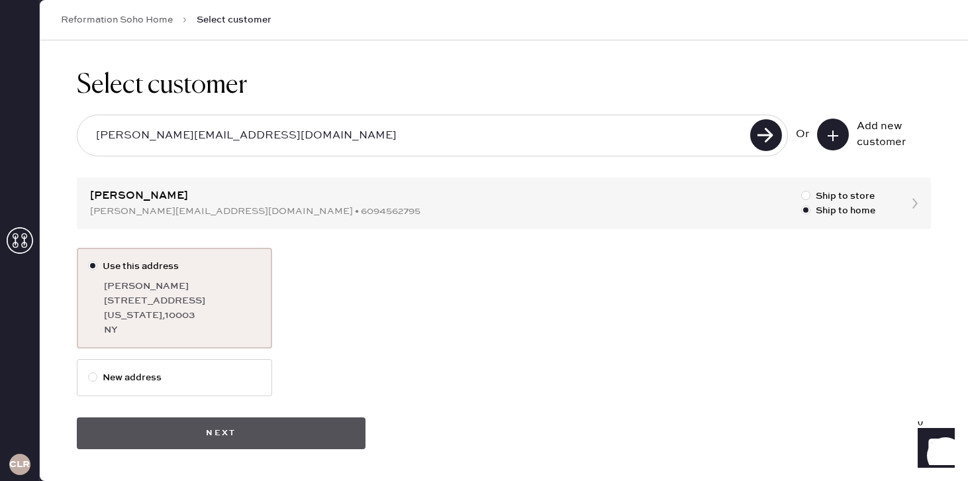
click at [274, 442] on button "Next" at bounding box center [221, 433] width 289 height 32
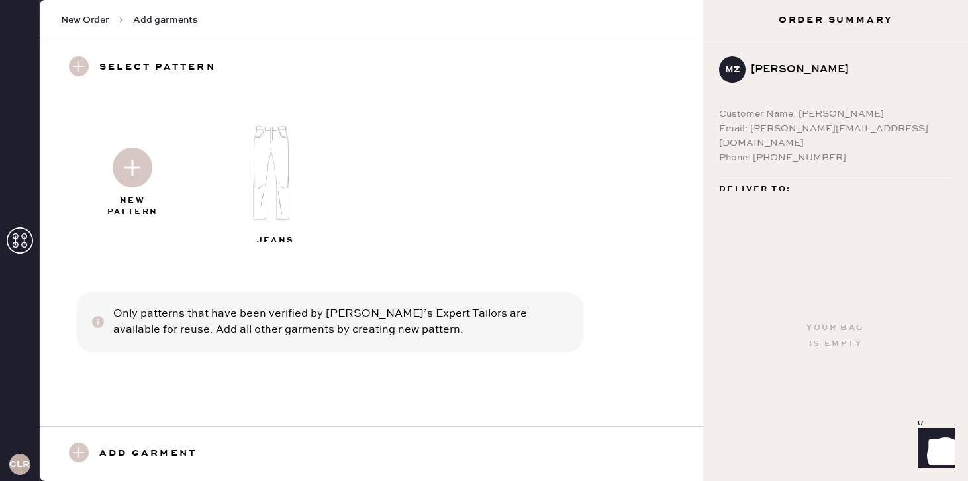
click at [280, 171] on img at bounding box center [276, 173] width 143 height 115
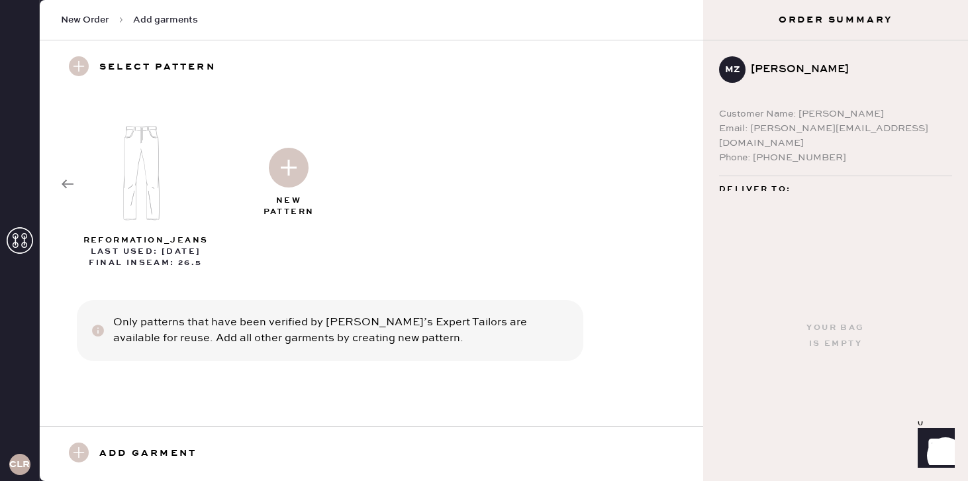
click at [62, 178] on icon at bounding box center [67, 184] width 13 height 13
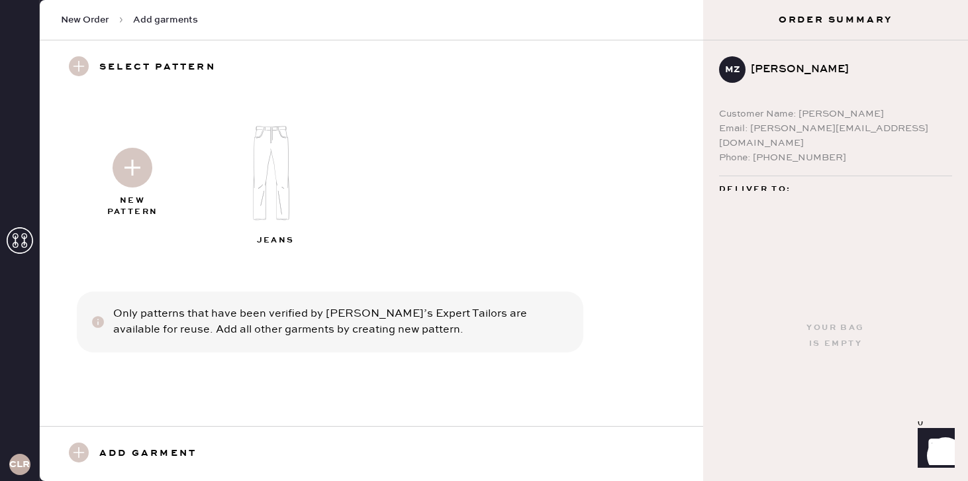
click at [131, 172] on img at bounding box center [133, 168] width 40 height 40
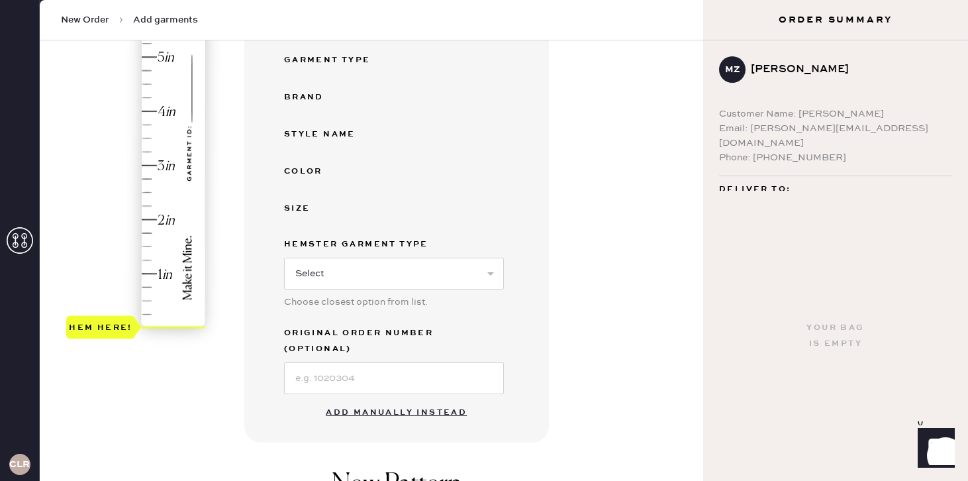
scroll to position [236, 0]
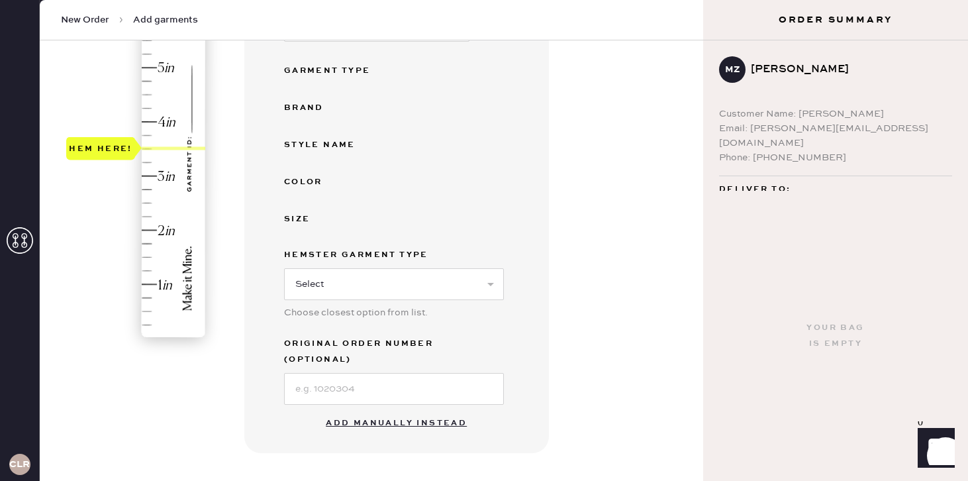
drag, startPoint x: 170, startPoint y: 337, endPoint x: 167, endPoint y: 152, distance: 184.2
click at [167, 152] on div "Hem here!" at bounding box center [136, 149] width 141 height 391
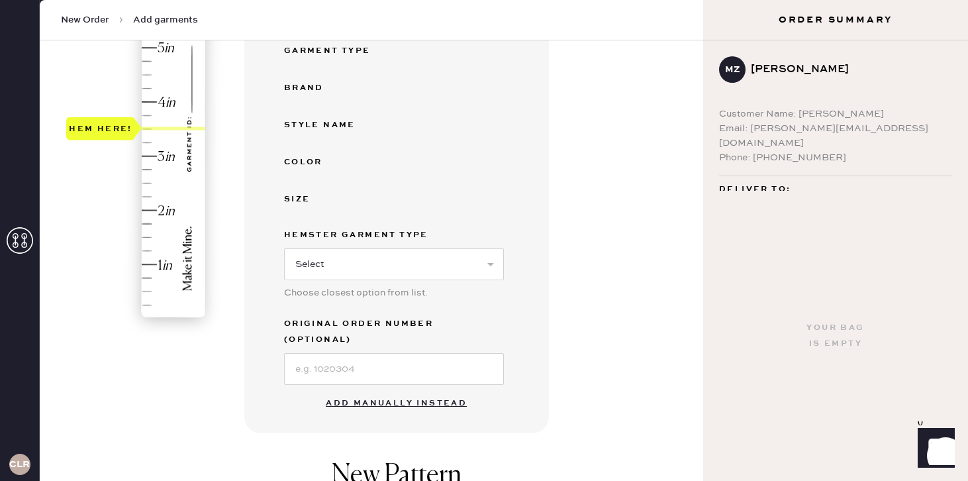
scroll to position [288, 0]
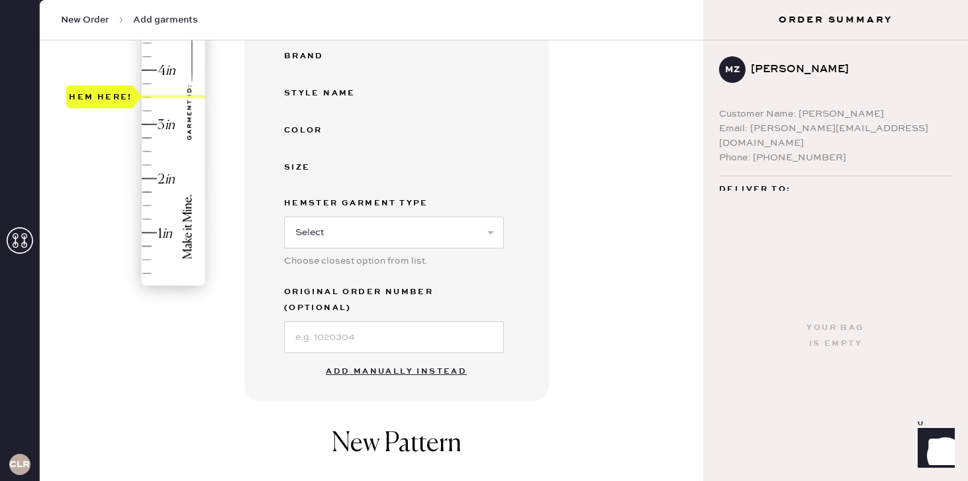
click at [366, 248] on div "Hemster Garment Type Select Basic Skirt Jeans Leggings Pants Shorts Basic Sleev…" at bounding box center [394, 239] width 220 height 89
click at [366, 233] on select "Select Basic Skirt Jeans Leggings Pants Shorts Basic Sleeved Dress Basic Sleeve…" at bounding box center [394, 233] width 220 height 32
click at [385, 360] on button "Add manually instead" at bounding box center [396, 371] width 157 height 26
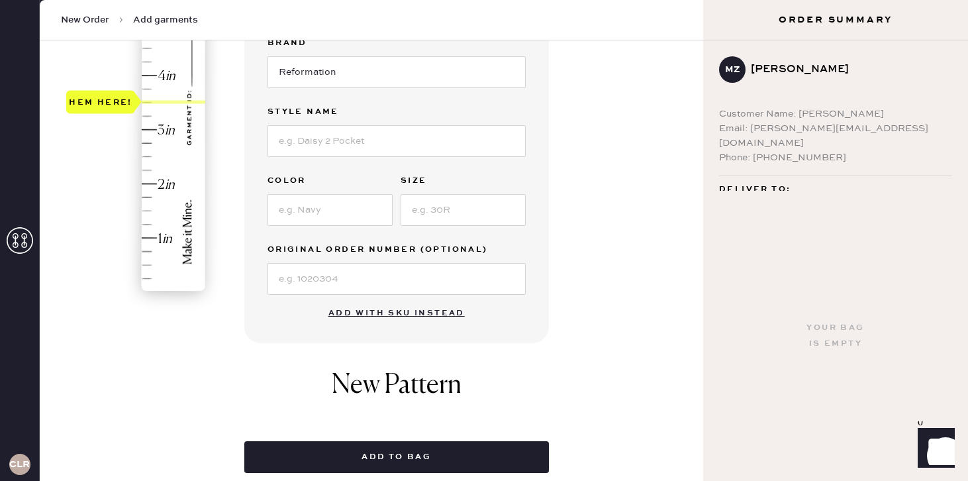
scroll to position [285, 0]
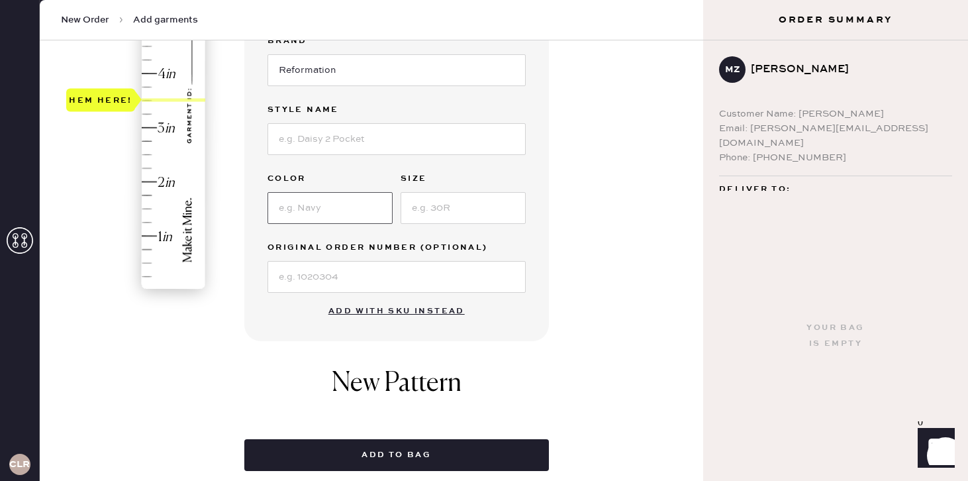
click at [315, 211] on input at bounding box center [330, 208] width 125 height 32
type input "black"
click at [496, 209] on input at bounding box center [463, 208] width 125 height 32
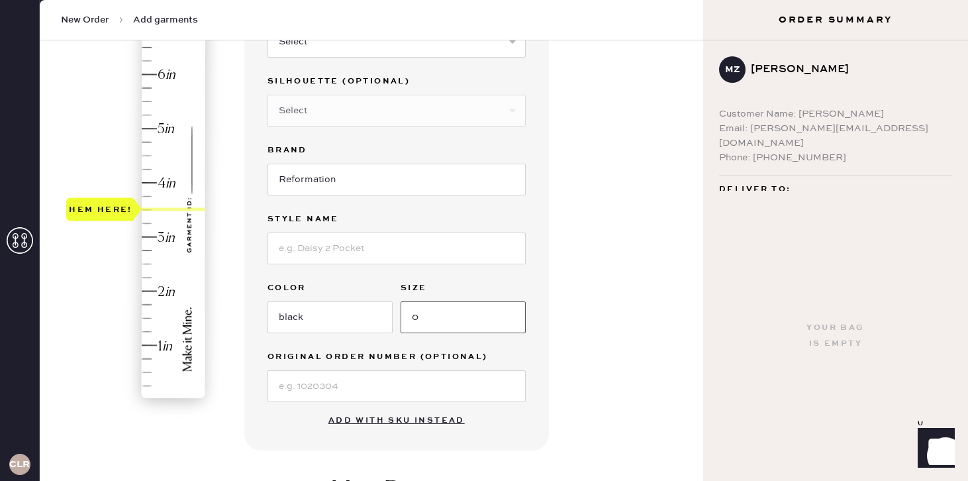
scroll to position [147, 0]
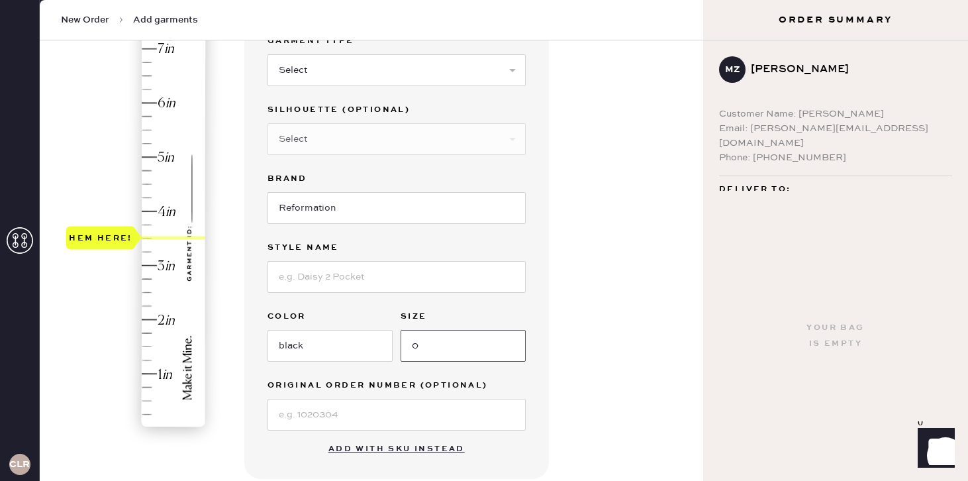
type input "0"
click at [97, 238] on div "Hem here!" at bounding box center [101, 238] width 64 height 16
click at [651, 89] on div "Garment details Garment Type Select Basic Skirt Jeans Leggings Pants Shorts Bas…" at bounding box center [468, 297] width 448 height 624
drag, startPoint x: 107, startPoint y: 234, endPoint x: 105, endPoint y: 220, distance: 14.0
click at [105, 220] on div "Hem here!" at bounding box center [101, 225] width 64 height 16
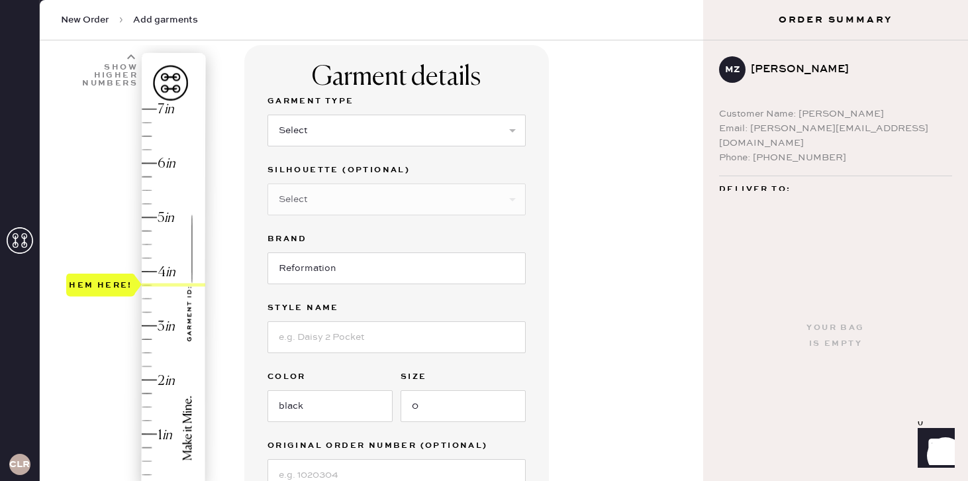
scroll to position [88, 0]
click at [332, 331] on input at bounding box center [397, 336] width 258 height 32
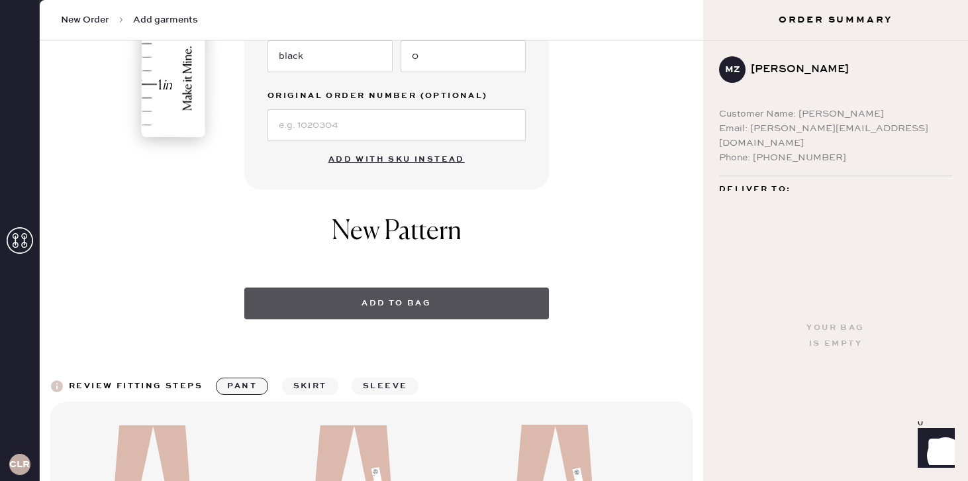
scroll to position [438, 0]
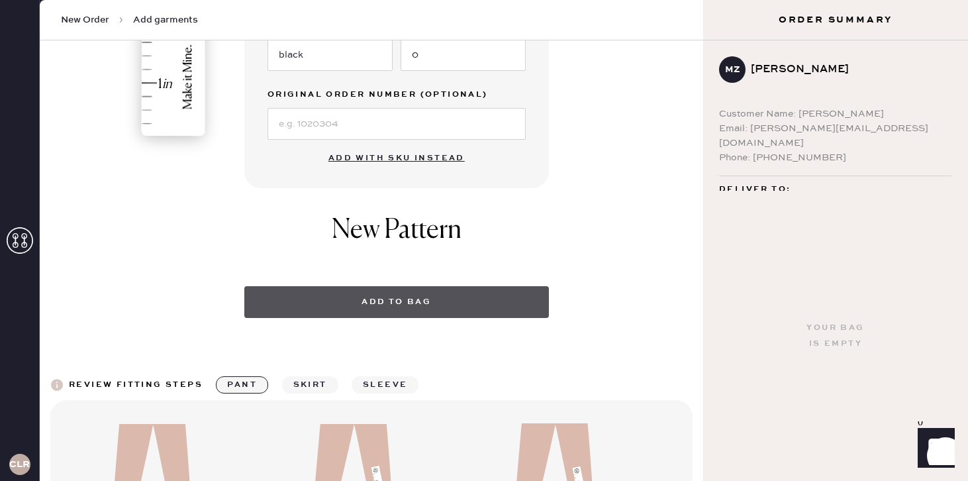
type input "vida low rise"
click at [422, 297] on button "Add to bag" at bounding box center [396, 302] width 305 height 32
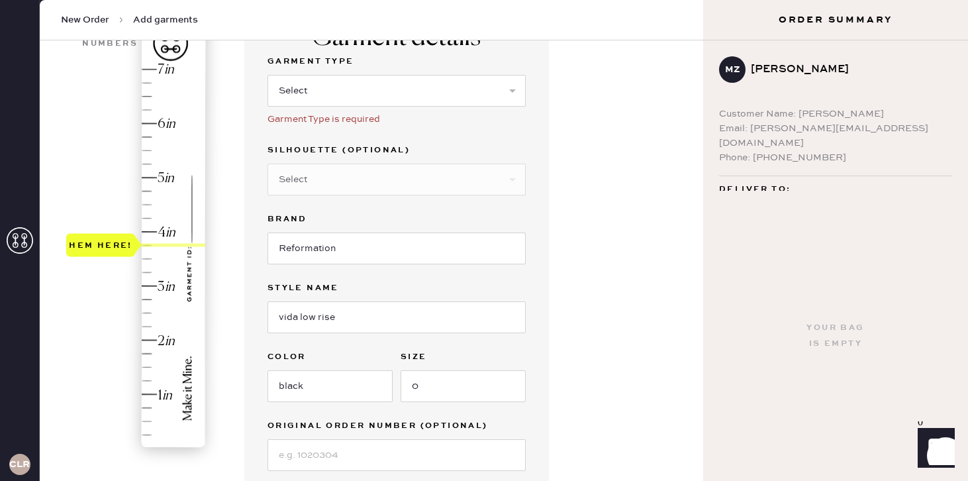
scroll to position [119, 0]
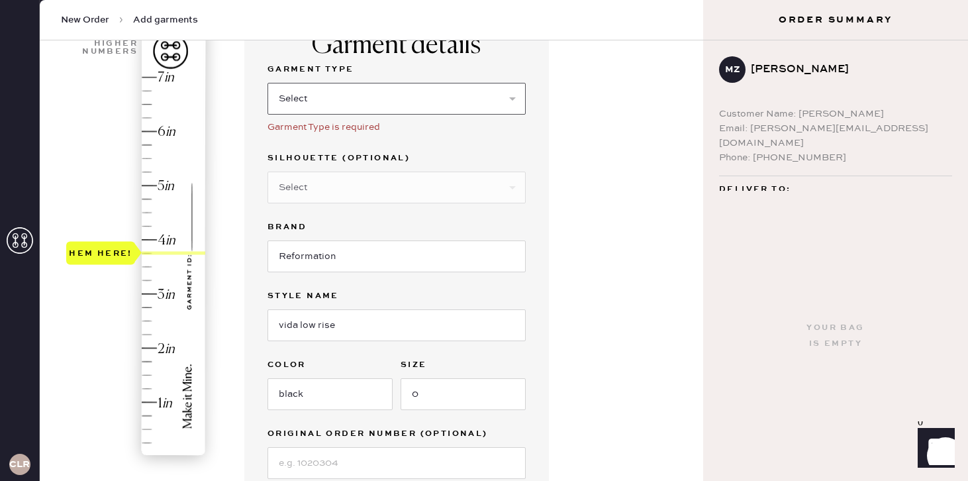
click at [366, 93] on select "Select Basic Skirt Jeans Leggings Pants Shorts Basic Sleeved Dress Basic Sleeve…" at bounding box center [397, 99] width 258 height 32
select select "4"
click at [268, 83] on select "Select Basic Skirt Jeans Leggings Pants Shorts Basic Sleeved Dress Basic Sleeve…" at bounding box center [397, 99] width 258 height 32
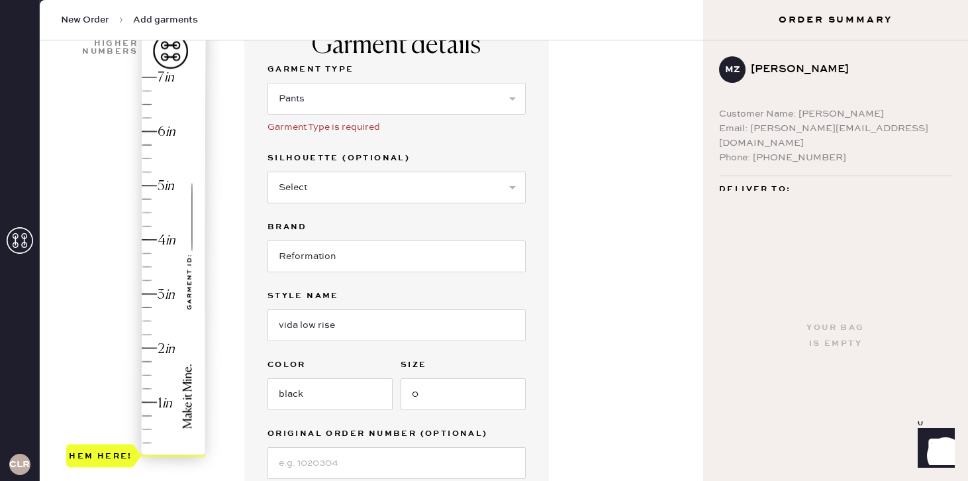
click at [639, 238] on div "Garment details Garment Type Select Basic Skirt Jeans Leggings Pants Shorts Bas…" at bounding box center [468, 399] width 448 height 772
drag, startPoint x: 102, startPoint y: 453, endPoint x: 107, endPoint y: 298, distance: 155.1
click at [107, 297] on div "Hem here!" at bounding box center [101, 294] width 64 height 16
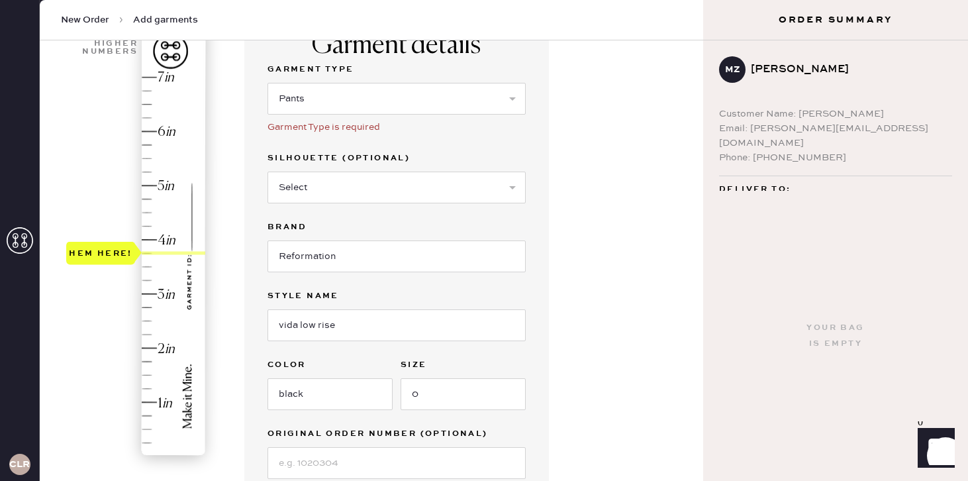
drag, startPoint x: 107, startPoint y: 298, endPoint x: 107, endPoint y: 260, distance: 37.8
click at [107, 260] on div "Hem here!" at bounding box center [101, 253] width 64 height 16
type input "3.75"
click at [109, 257] on div "Hem here!" at bounding box center [101, 253] width 64 height 16
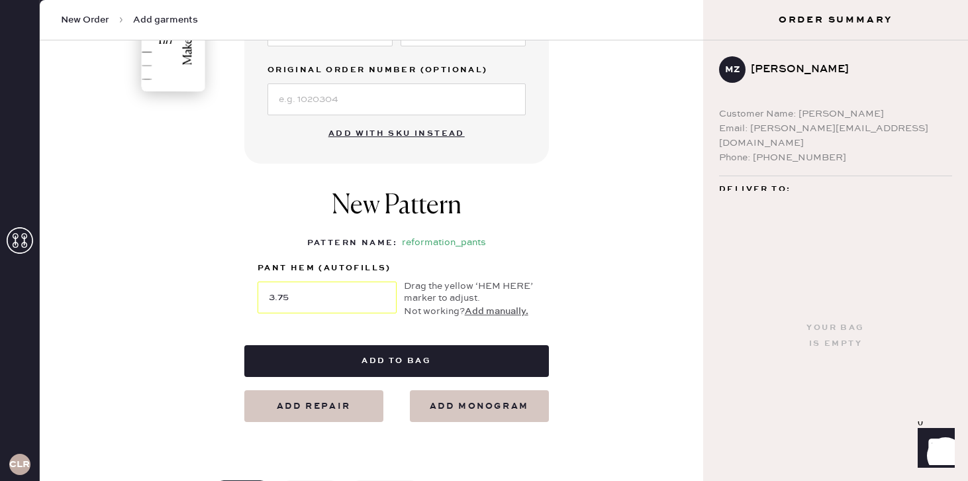
scroll to position [523, 0]
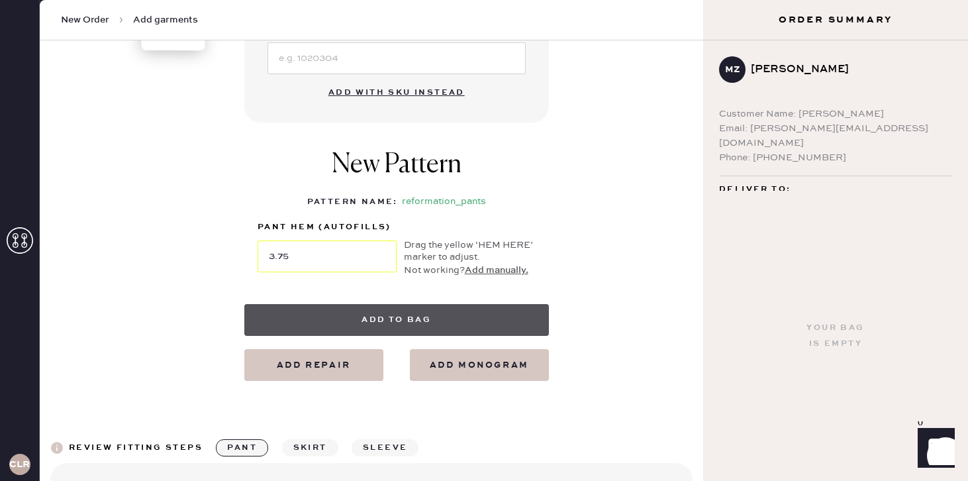
click at [456, 317] on button "Add to bag" at bounding box center [396, 320] width 305 height 32
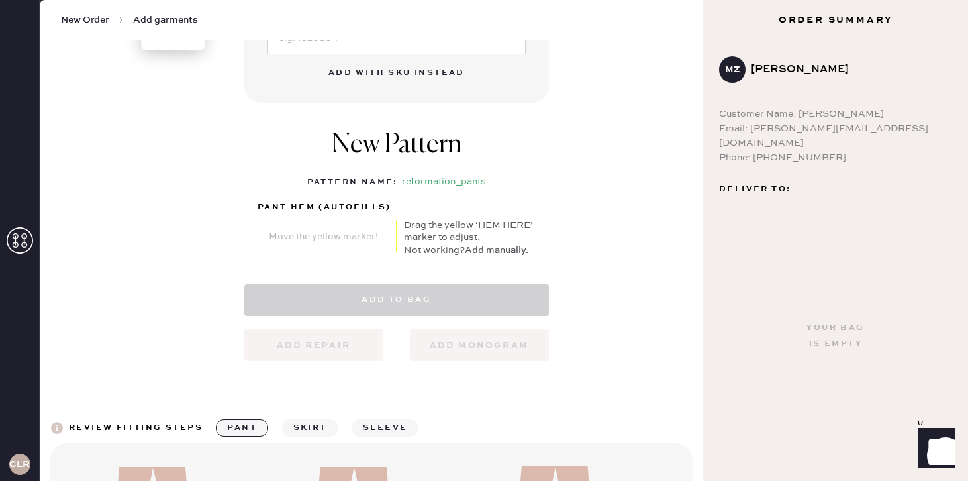
select select "4"
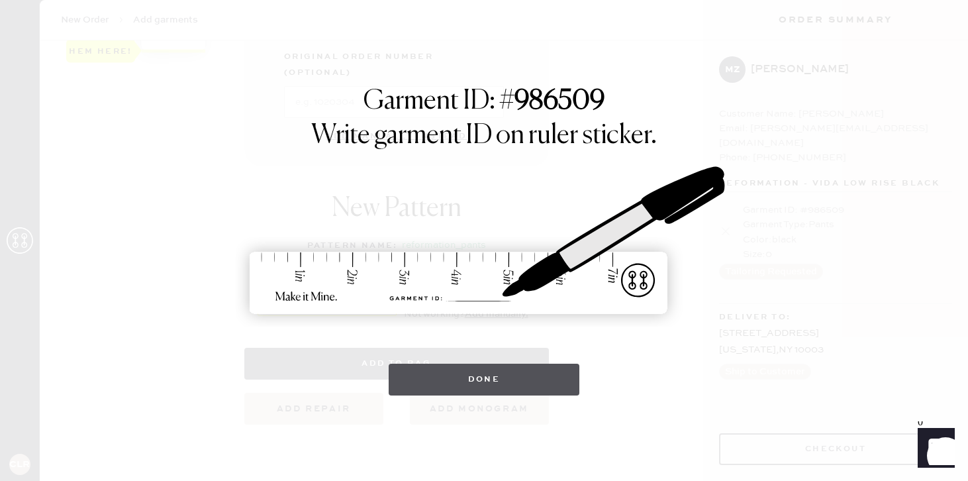
click at [499, 380] on button "Done" at bounding box center [484, 380] width 191 height 32
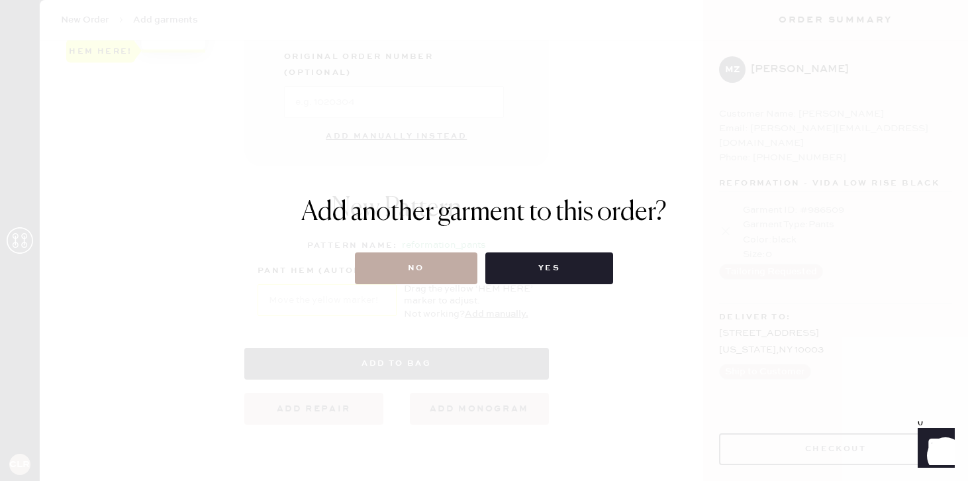
click at [421, 256] on button "No" at bounding box center [416, 268] width 123 height 32
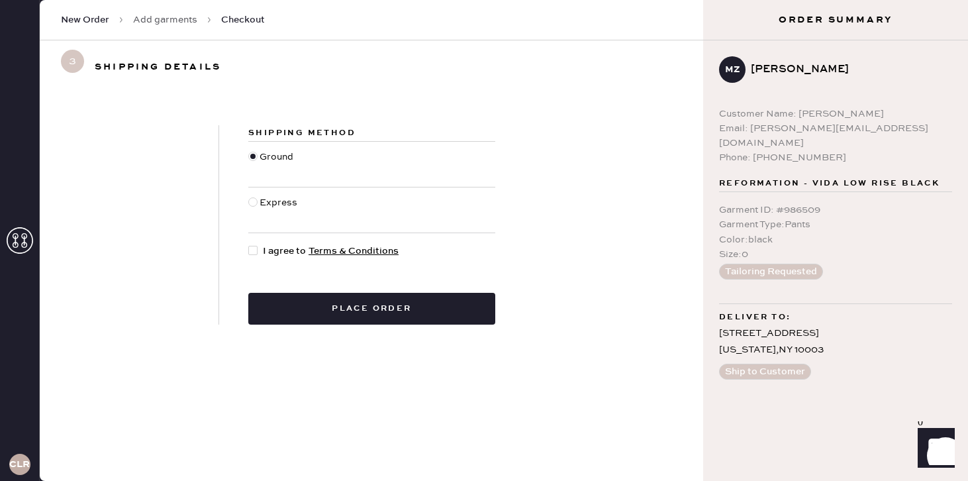
click at [262, 248] on div at bounding box center [255, 251] width 15 height 15
click at [249, 244] on input "I agree to Terms & Conditions" at bounding box center [248, 244] width 1 height 1
checkbox input "true"
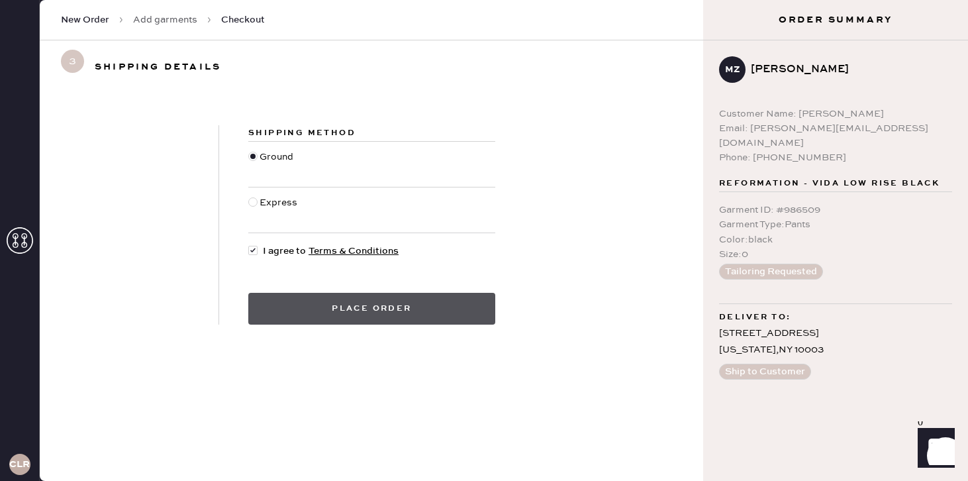
click at [345, 309] on button "Place order" at bounding box center [371, 309] width 247 height 32
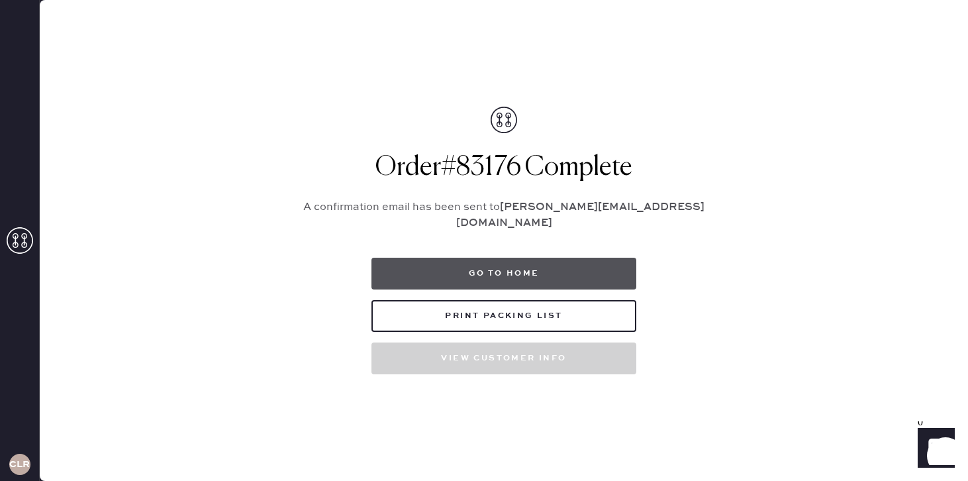
click at [521, 262] on button "Go to home" at bounding box center [504, 274] width 265 height 32
